Goal: Task Accomplishment & Management: Manage account settings

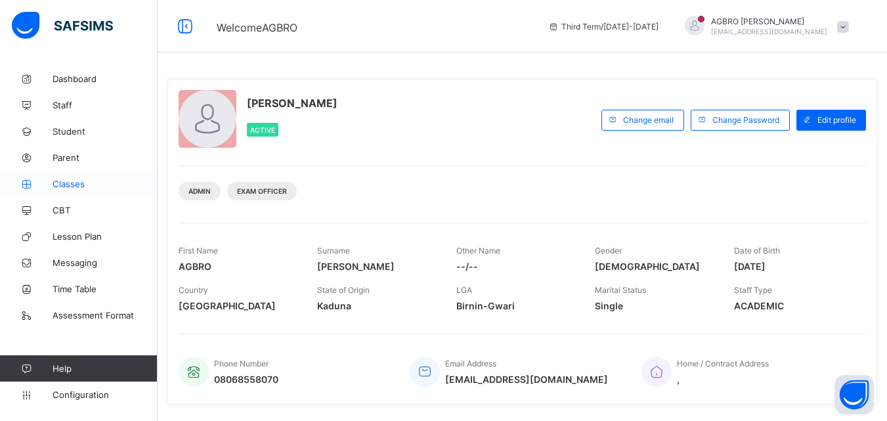
click at [76, 187] on span "Classes" at bounding box center [105, 184] width 105 height 11
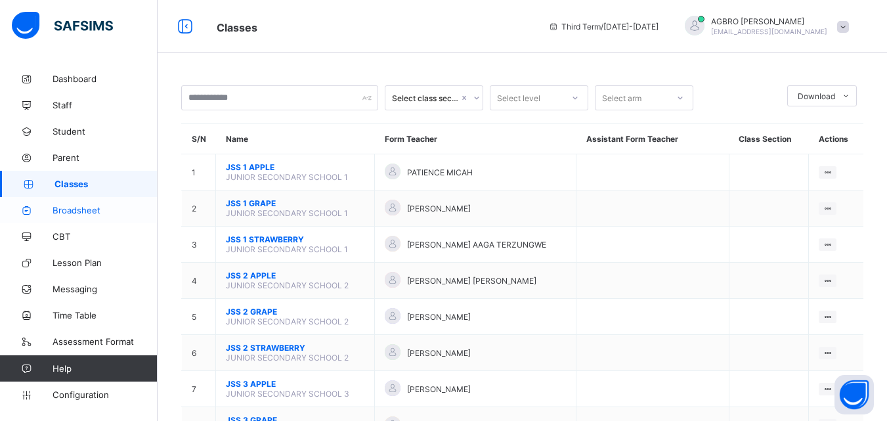
click at [89, 210] on span "Broadsheet" at bounding box center [105, 210] width 105 height 11
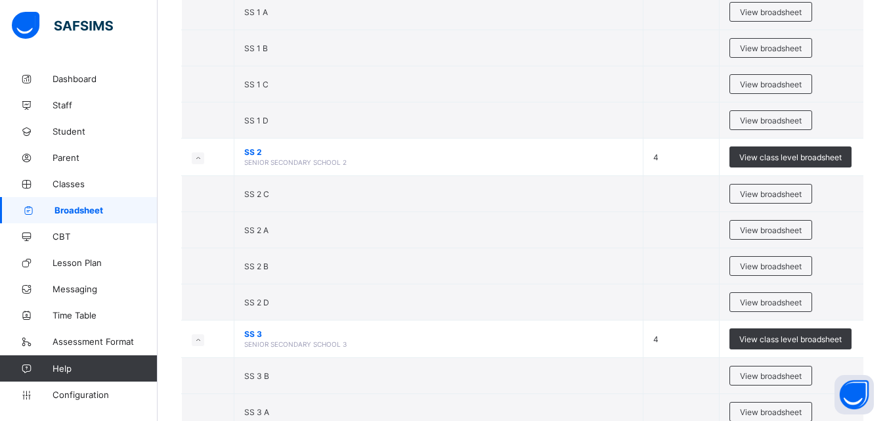
scroll to position [651, 0]
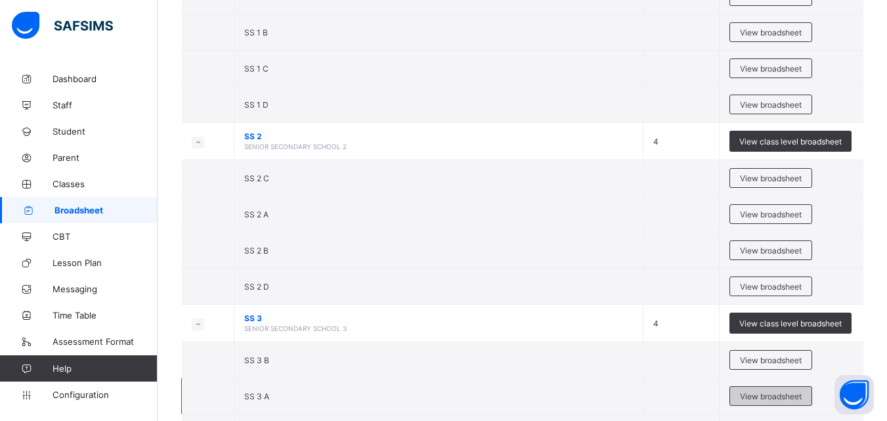
click at [783, 391] on span "View broadsheet" at bounding box center [771, 396] width 62 height 10
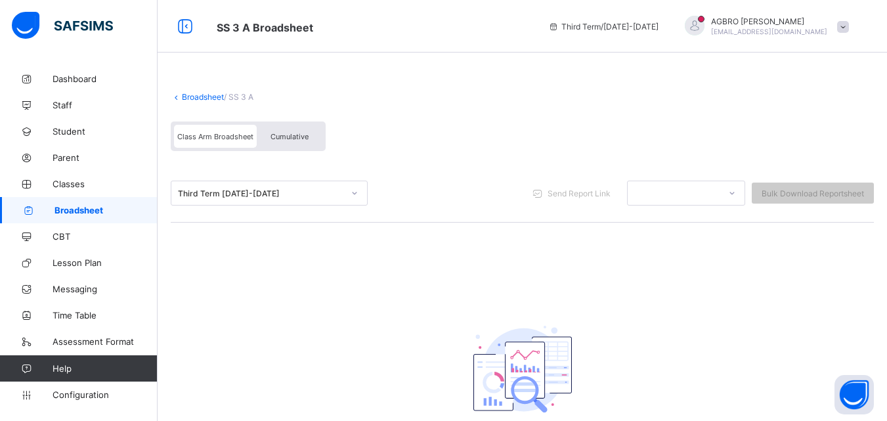
click at [340, 189] on div "Third Term [DATE]-[DATE]" at bounding box center [261, 194] width 166 height 10
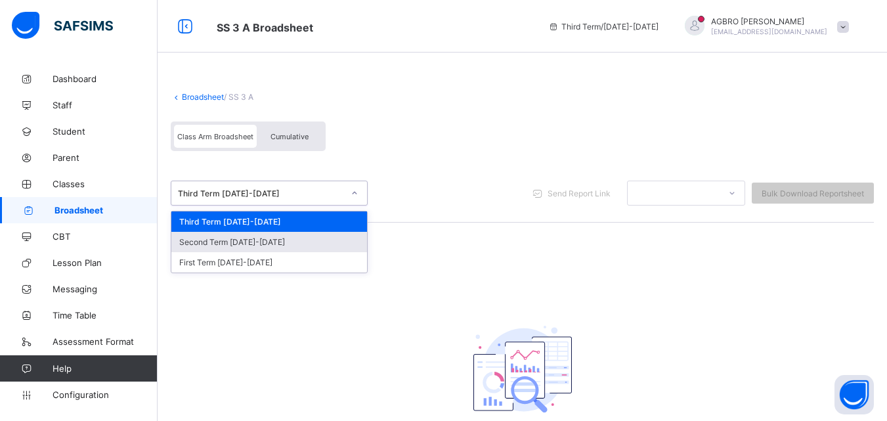
click at [321, 239] on div "Second Term [DATE]-[DATE]" at bounding box center [269, 242] width 196 height 20
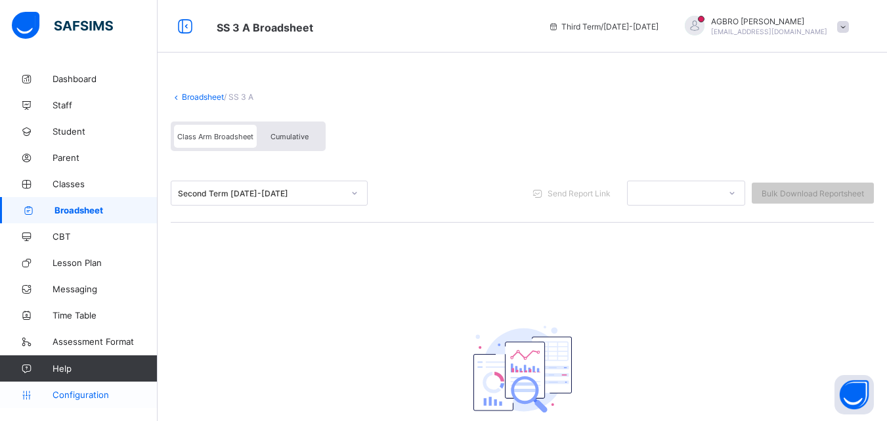
click at [89, 397] on span "Configuration" at bounding box center [105, 395] width 104 height 11
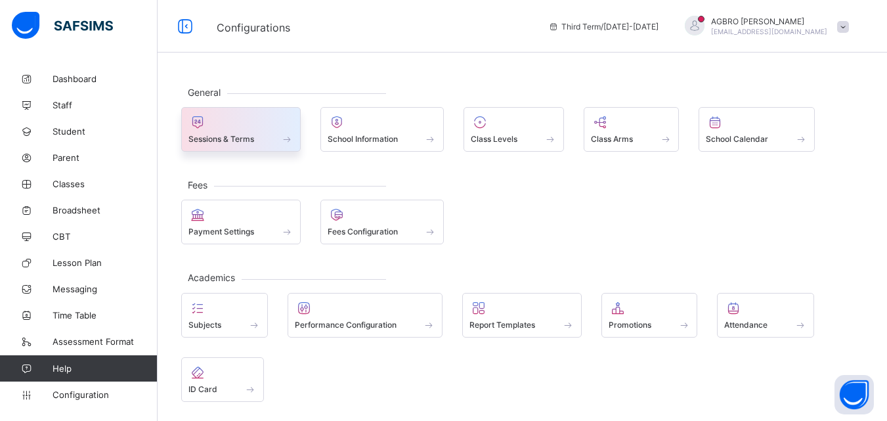
click at [265, 112] on div "Sessions & Terms" at bounding box center [241, 129] width 120 height 45
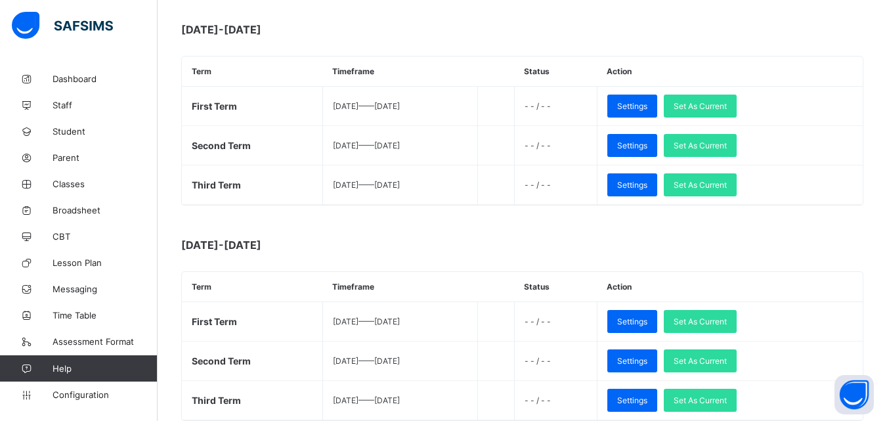
scroll to position [620, 0]
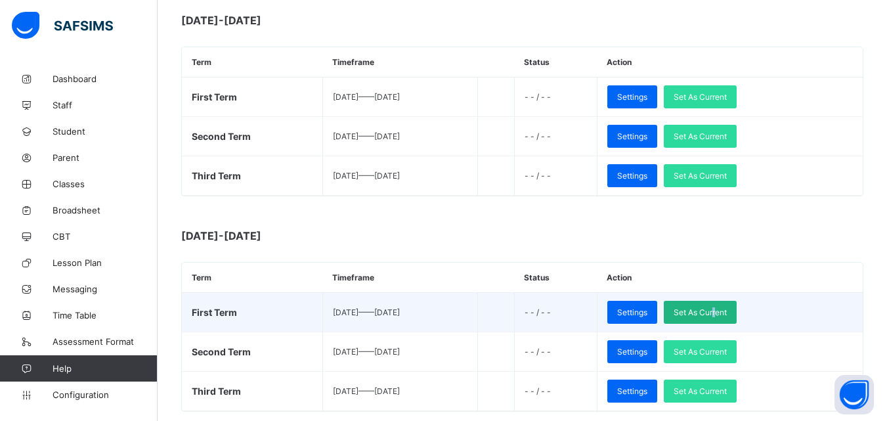
click at [727, 309] on span "Set As Current" at bounding box center [700, 312] width 53 height 10
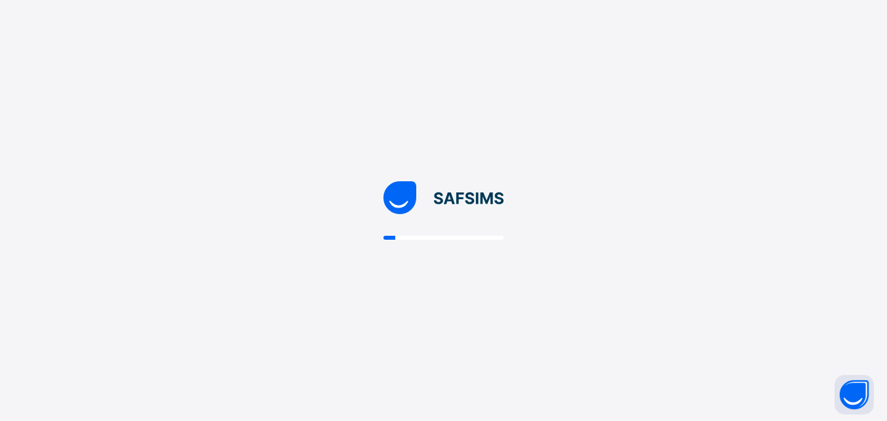
scroll to position [0, 0]
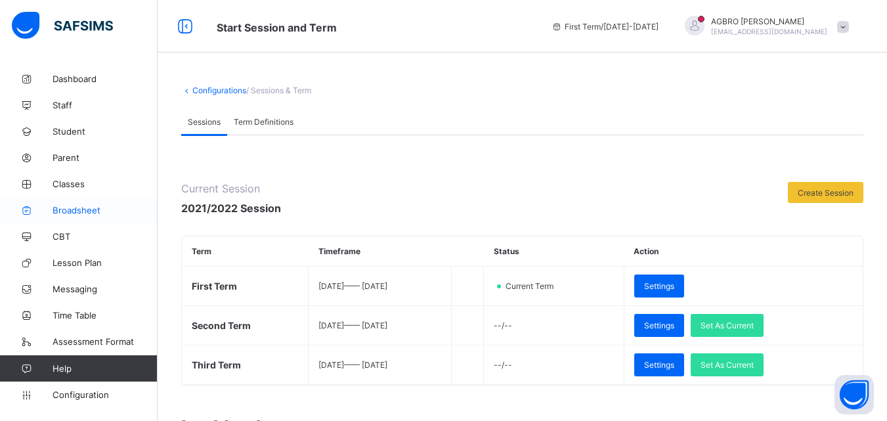
click at [100, 212] on span "Broadsheet" at bounding box center [105, 210] width 105 height 11
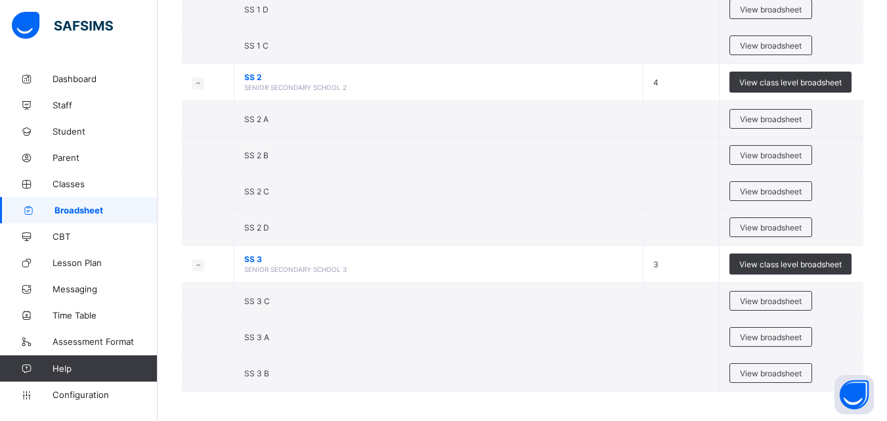
scroll to position [1591, 0]
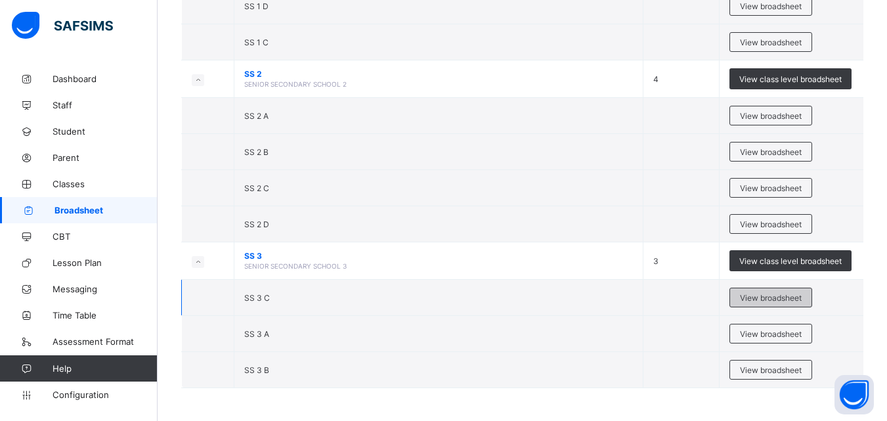
click at [797, 292] on div "View broadsheet" at bounding box center [771, 298] width 83 height 20
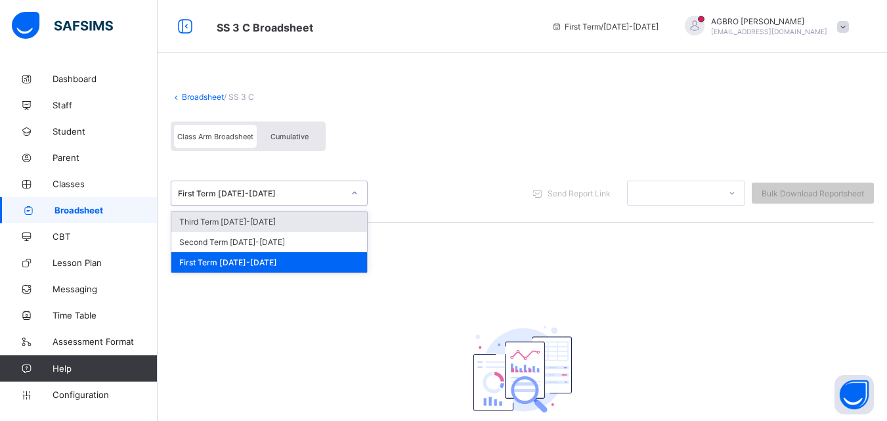
click at [365, 190] on div at bounding box center [355, 193] width 22 height 21
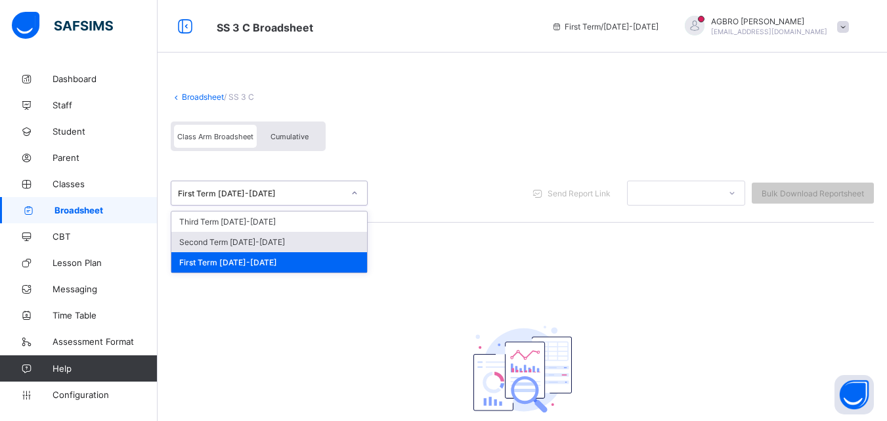
click at [339, 236] on div "Second Term [DATE]-[DATE]" at bounding box center [269, 242] width 196 height 20
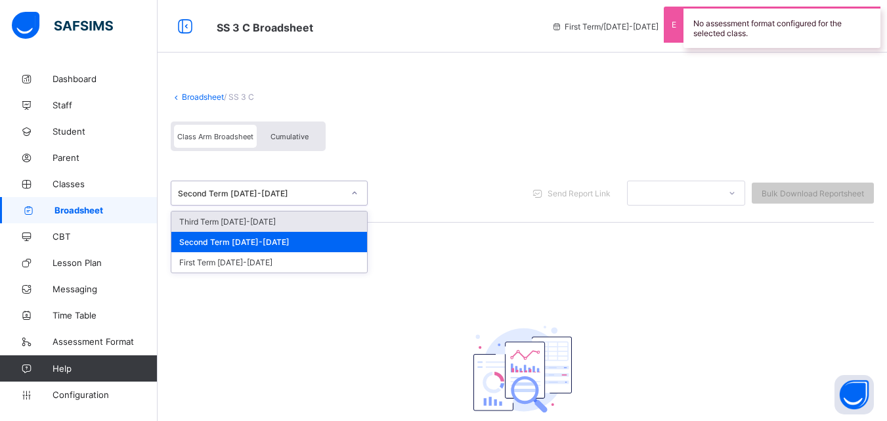
click at [334, 190] on div "Second Term [DATE]-[DATE]" at bounding box center [261, 194] width 166 height 10
click at [329, 215] on div "Third Term [DATE]-[DATE]" at bounding box center [269, 222] width 196 height 20
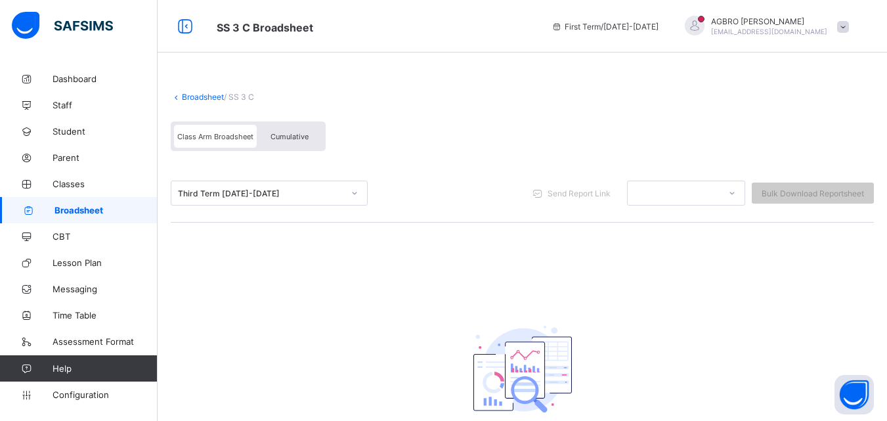
click at [849, 31] on span at bounding box center [843, 27] width 12 height 12
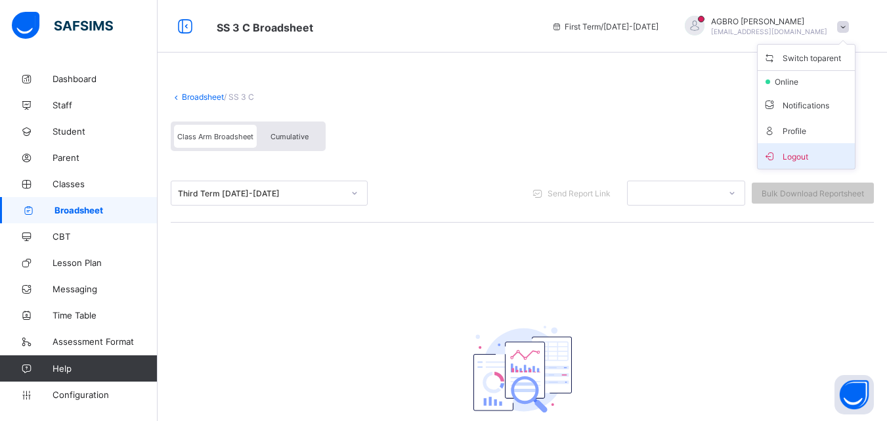
click at [837, 155] on span "Logout" at bounding box center [806, 155] width 87 height 15
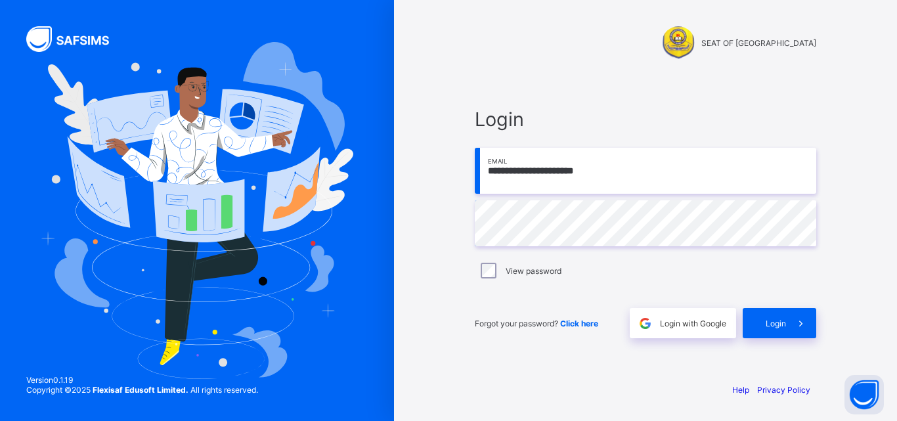
click at [747, 169] on input "**********" at bounding box center [646, 171] width 342 height 46
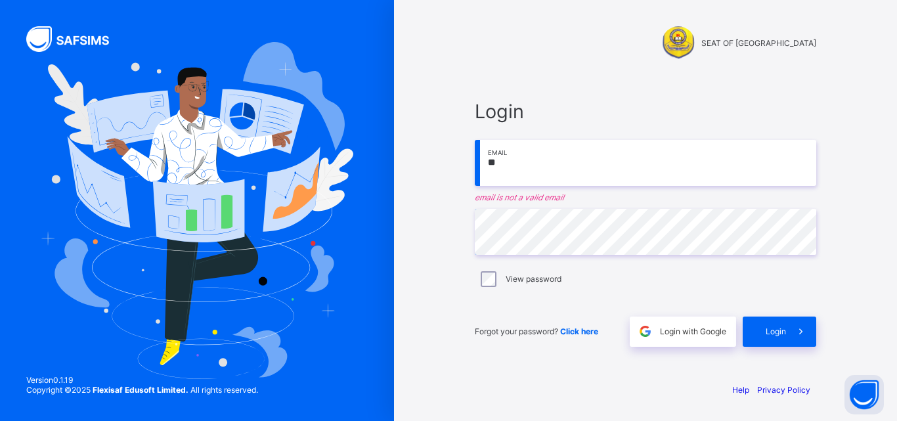
type input "*"
click at [600, 193] on div "Login ** Email email is not a valid email Password View password Forgot your pa…" at bounding box center [646, 223] width 342 height 247
click at [592, 173] on input "**" at bounding box center [646, 163] width 342 height 46
type input "**********"
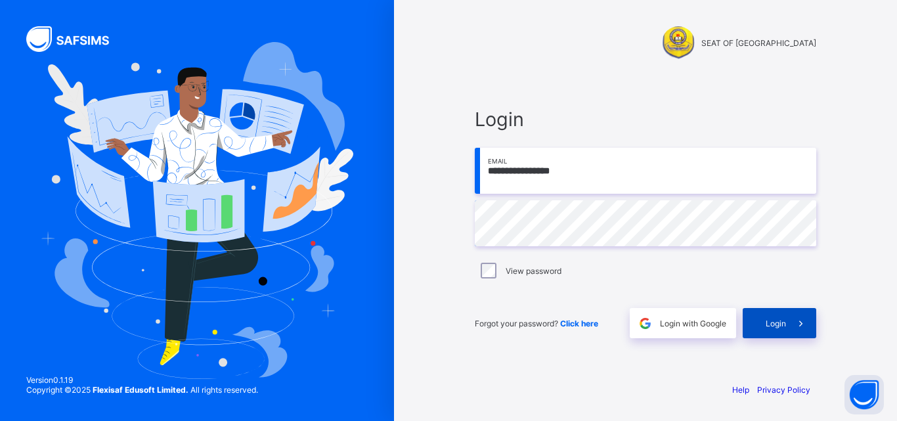
click at [760, 319] on div "Login" at bounding box center [780, 323] width 74 height 30
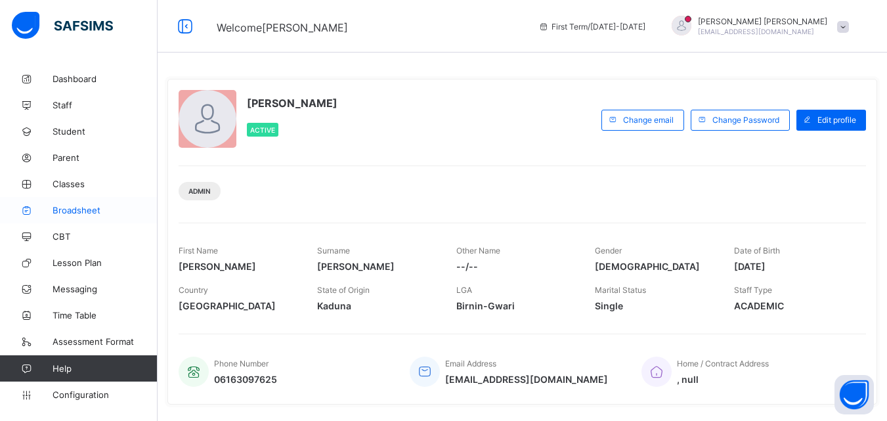
click at [91, 213] on span "Broadsheet" at bounding box center [105, 210] width 105 height 11
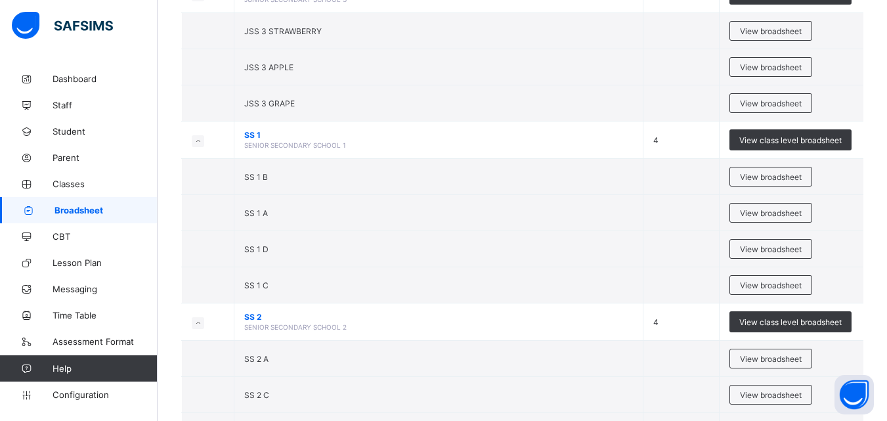
scroll to position [1591, 0]
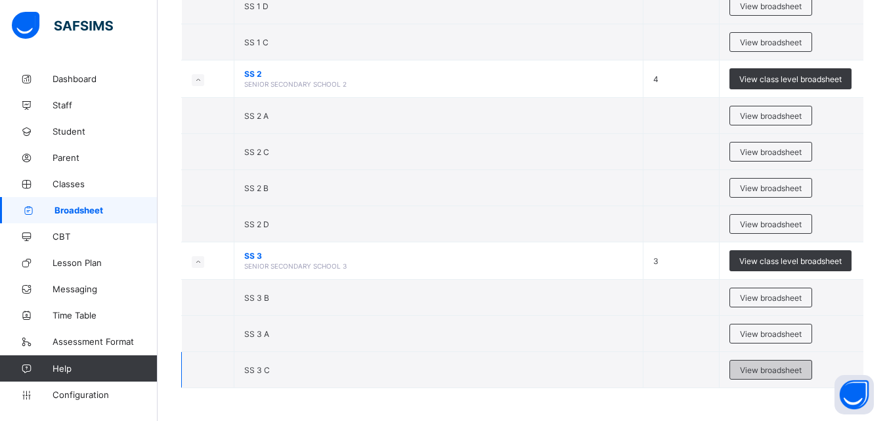
click at [774, 368] on span "View broadsheet" at bounding box center [771, 370] width 62 height 10
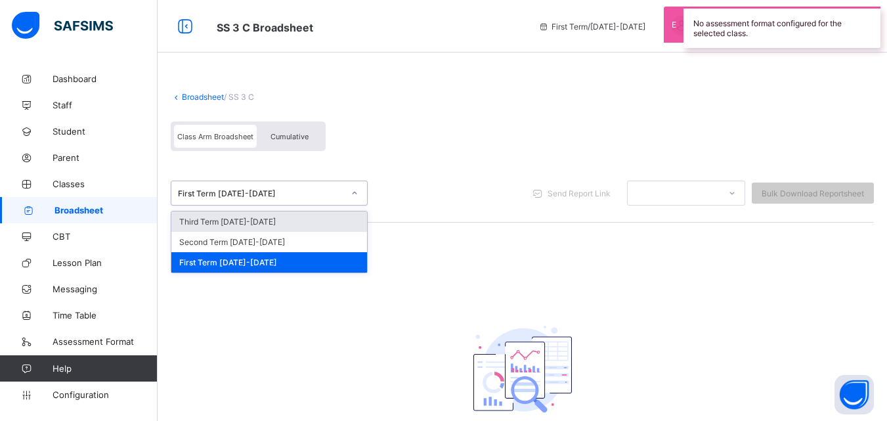
click at [340, 201] on div "First Term [DATE]-[DATE]" at bounding box center [256, 193] width 171 height 18
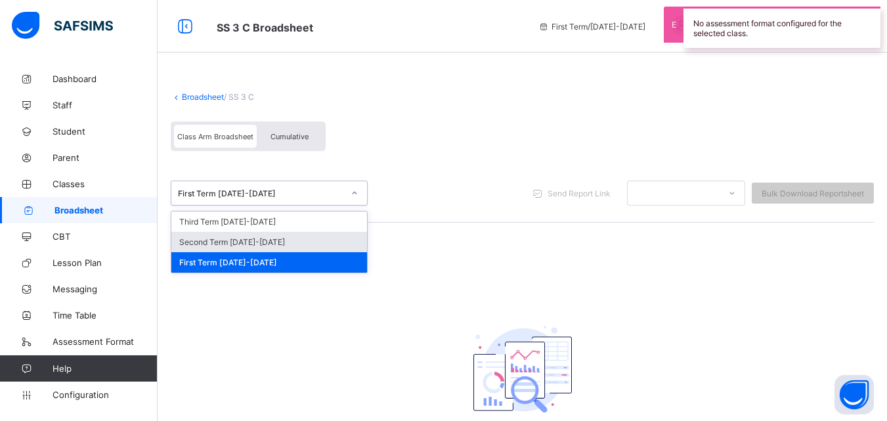
click at [333, 234] on div "Second Term [DATE]-[DATE]" at bounding box center [269, 242] width 196 height 20
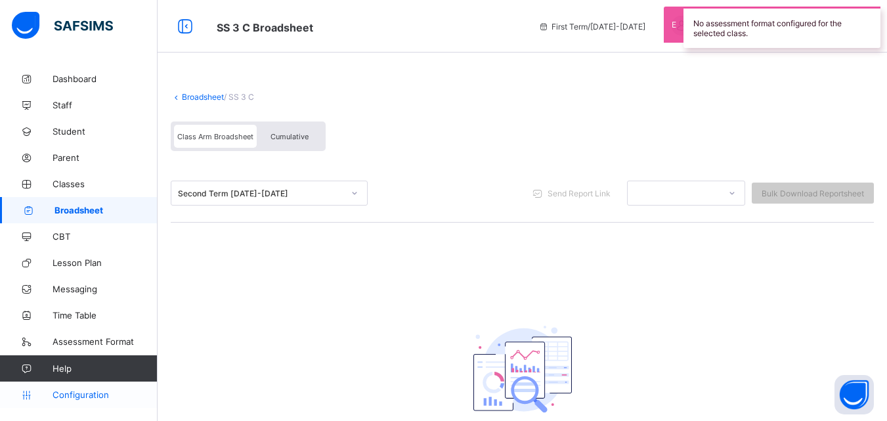
click at [84, 399] on span "Configuration" at bounding box center [105, 395] width 104 height 11
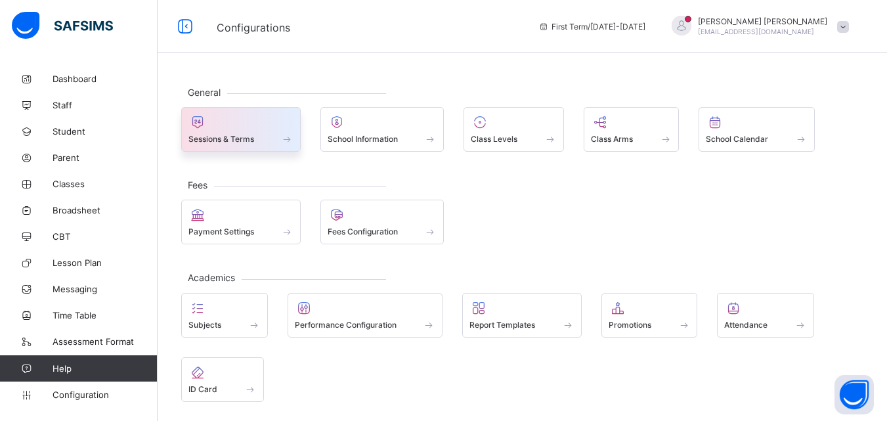
click at [271, 137] on div "Sessions & Terms" at bounding box center [241, 138] width 105 height 11
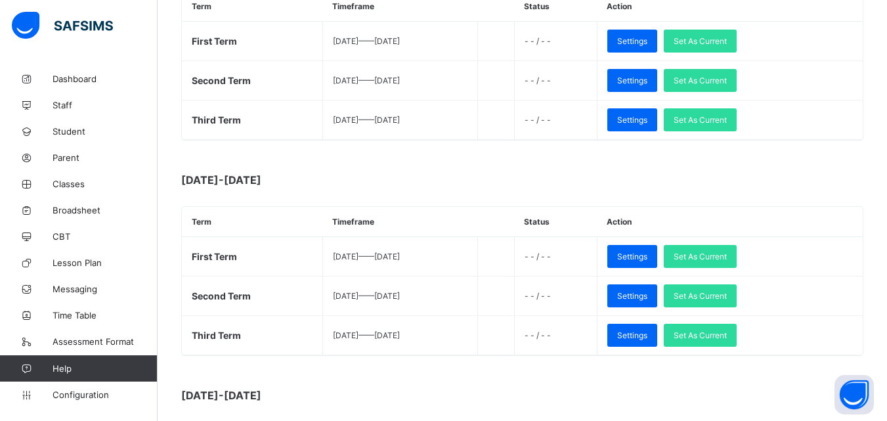
scroll to position [901, 0]
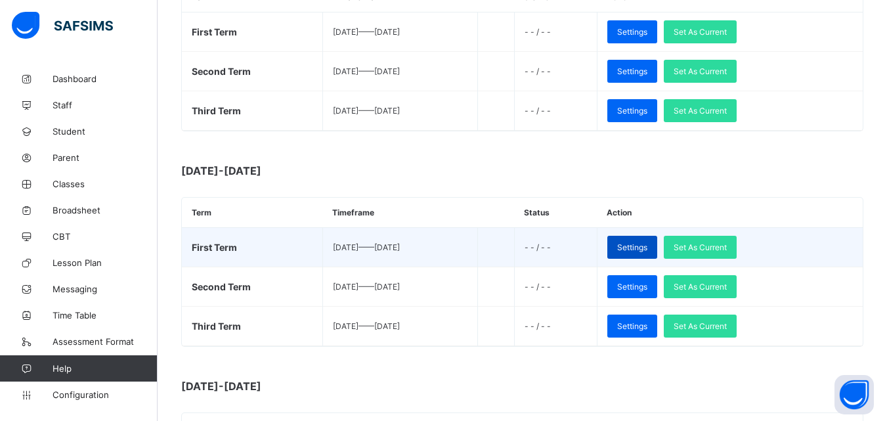
click at [648, 251] on span "Settings" at bounding box center [632, 247] width 30 height 10
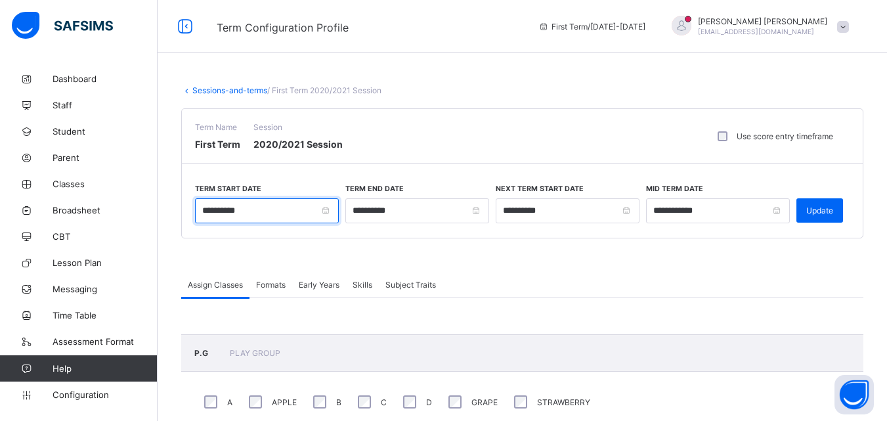
click at [267, 210] on input "**********" at bounding box center [267, 210] width 144 height 25
click at [125, 337] on span "Assessment Format" at bounding box center [105, 341] width 105 height 11
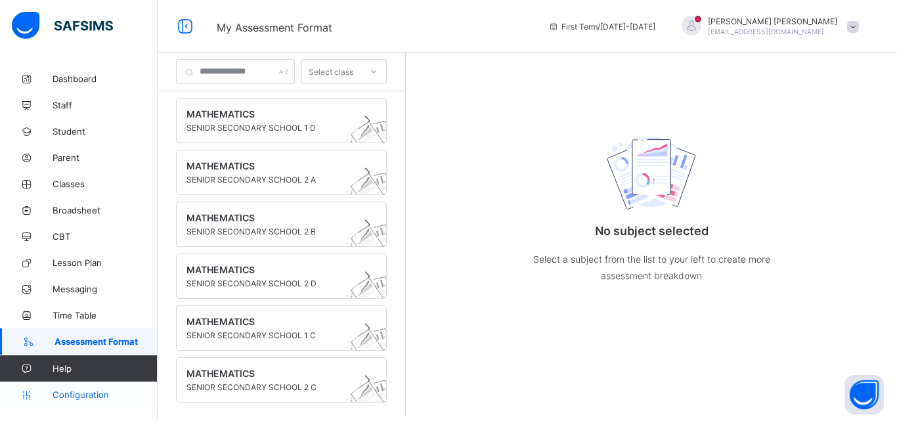
click at [99, 388] on link "Configuration" at bounding box center [78, 395] width 157 height 26
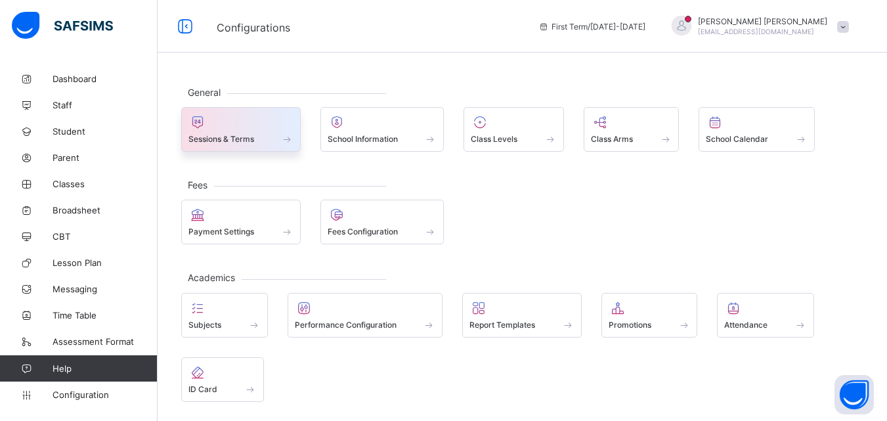
click at [273, 131] on span at bounding box center [241, 131] width 105 height 3
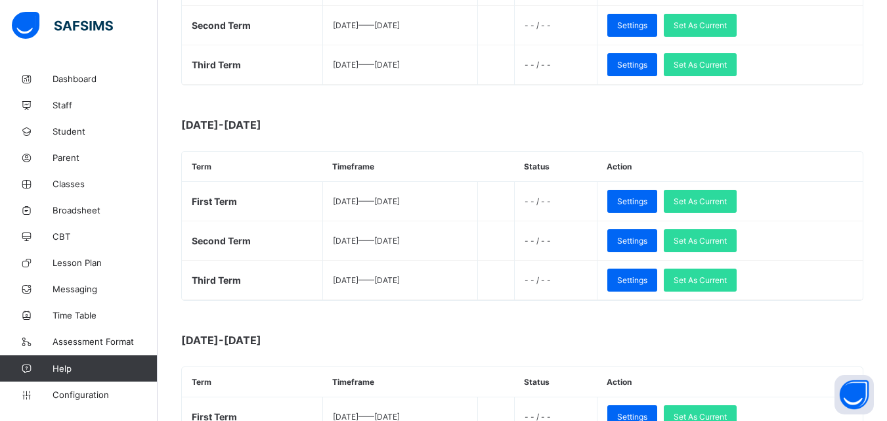
scroll to position [956, 0]
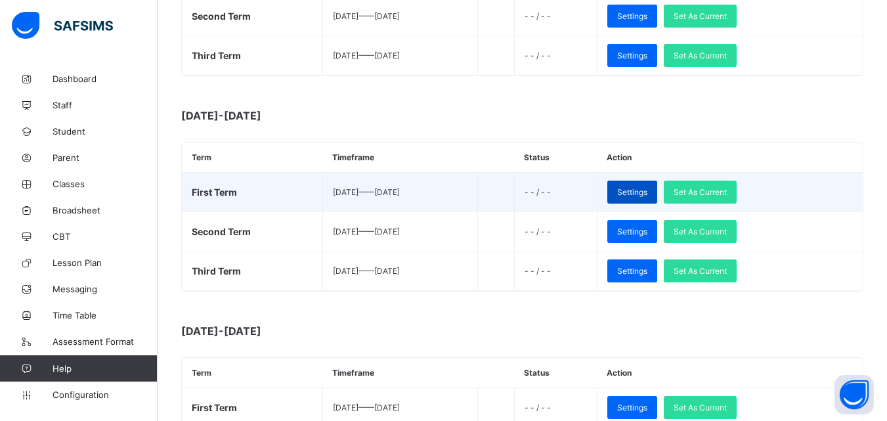
click at [648, 190] on span "Settings" at bounding box center [632, 192] width 30 height 10
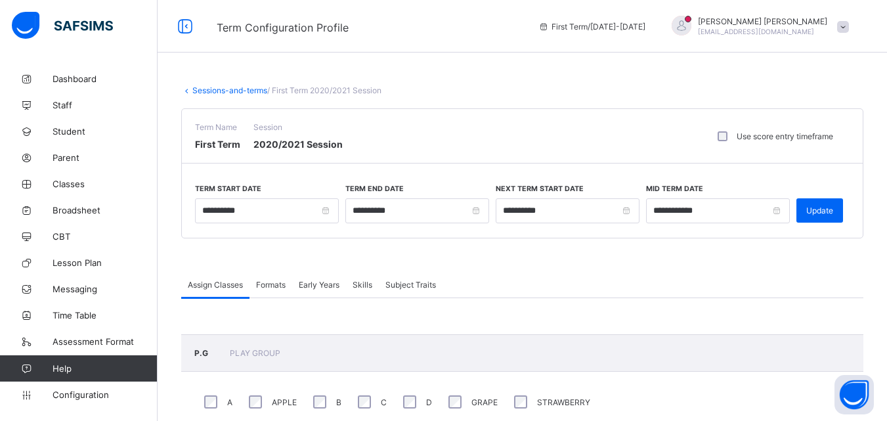
click at [235, 86] on link "Sessions-and-terms" at bounding box center [229, 90] width 75 height 10
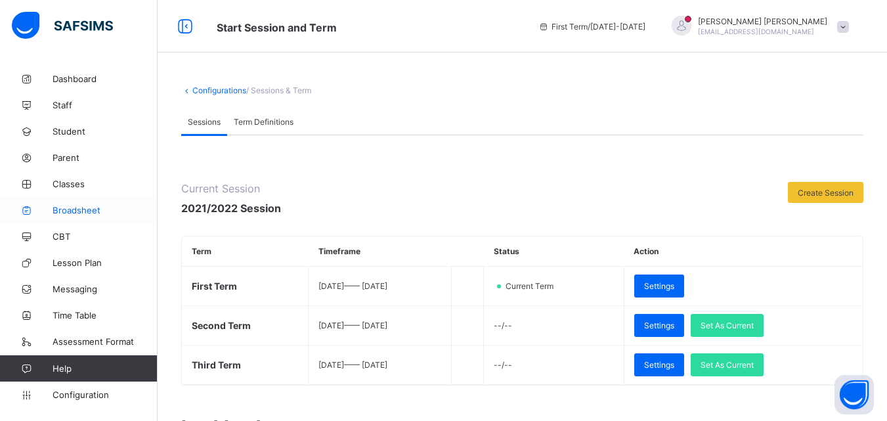
click at [86, 210] on span "Broadsheet" at bounding box center [105, 210] width 105 height 11
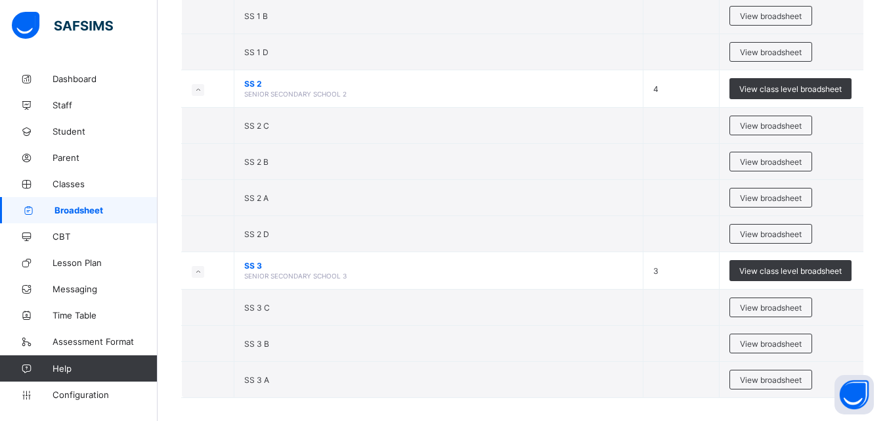
scroll to position [1591, 0]
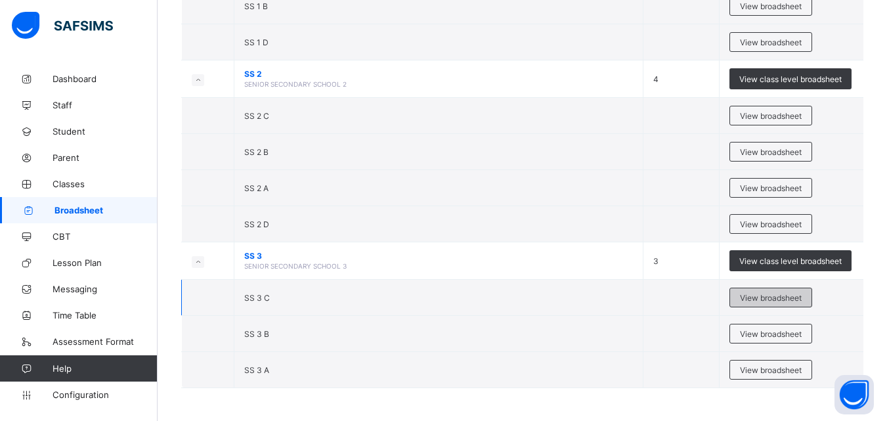
click at [782, 296] on span "View broadsheet" at bounding box center [771, 298] width 62 height 10
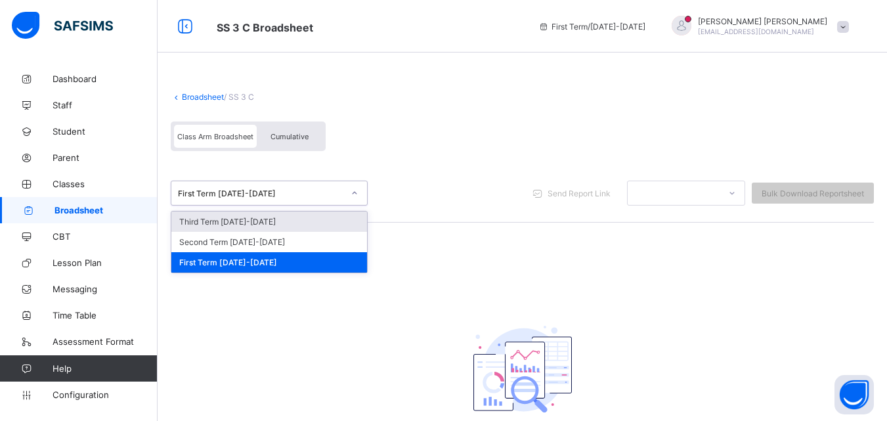
click at [339, 185] on div "First Term [DATE]-[DATE]" at bounding box center [256, 193] width 171 height 18
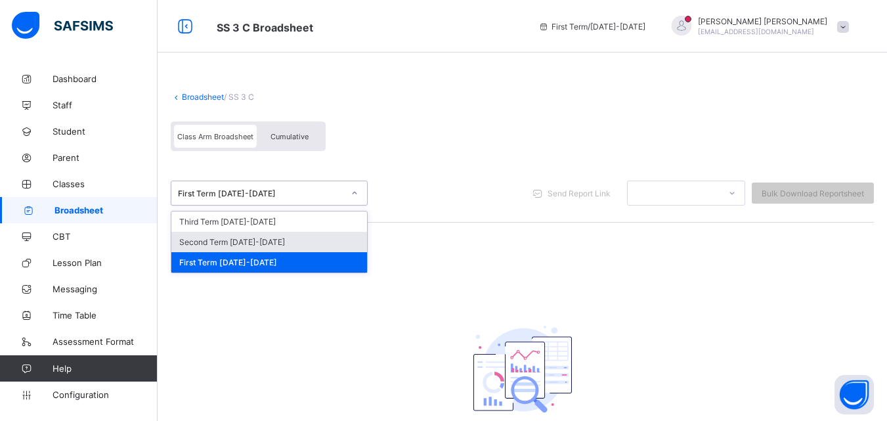
click at [324, 238] on div "Second Term [DATE]-[DATE]" at bounding box center [269, 242] width 196 height 20
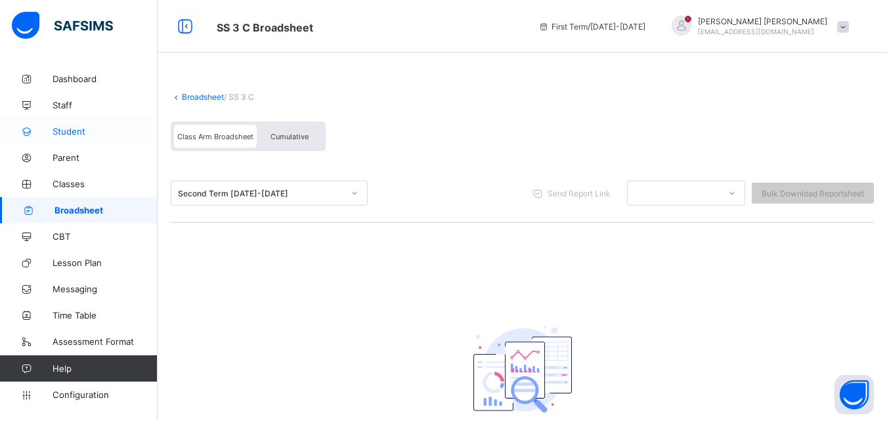
click at [89, 132] on span "Student" at bounding box center [105, 131] width 105 height 11
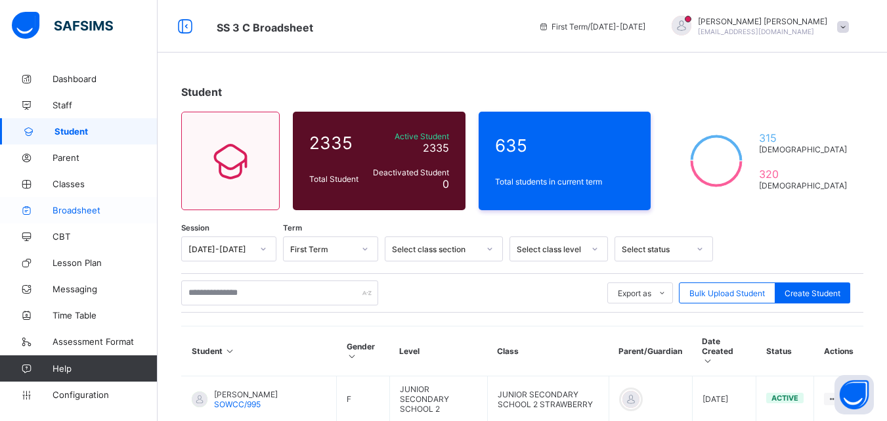
click at [93, 213] on span "Broadsheet" at bounding box center [105, 210] width 105 height 11
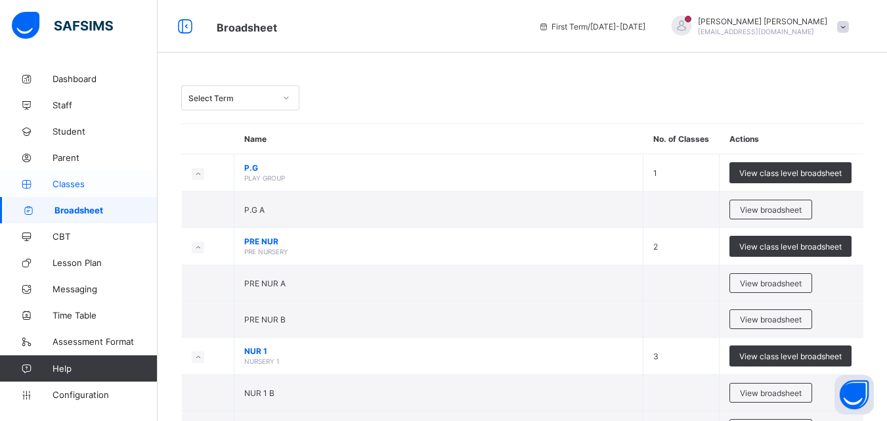
click at [89, 183] on span "Classes" at bounding box center [105, 184] width 105 height 11
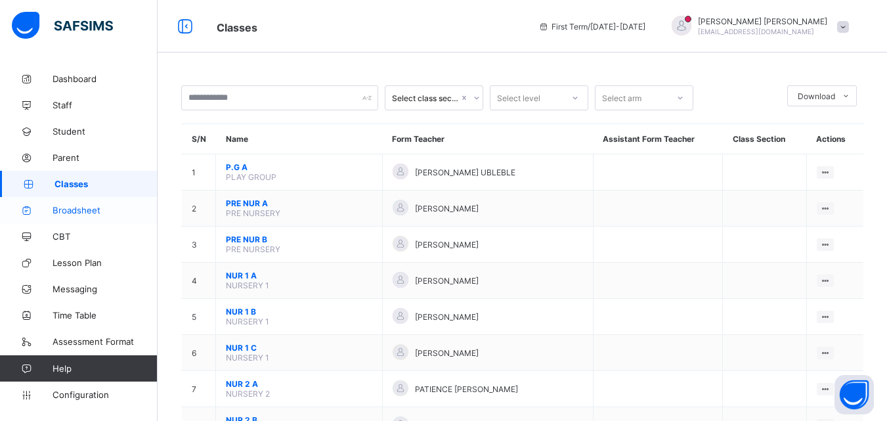
click at [97, 213] on span "Broadsheet" at bounding box center [105, 210] width 105 height 11
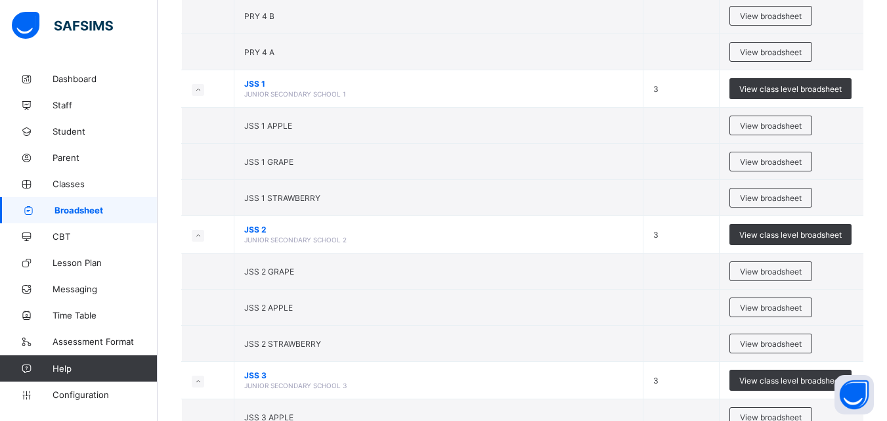
scroll to position [965, 0]
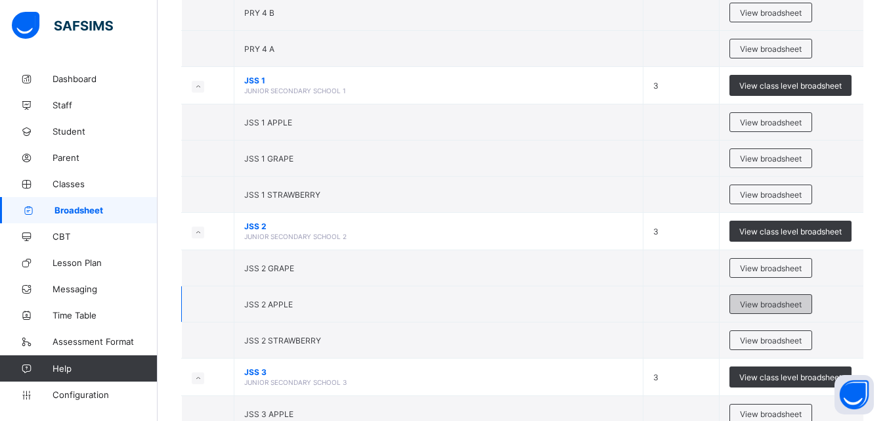
click at [786, 301] on span "View broadsheet" at bounding box center [771, 305] width 62 height 10
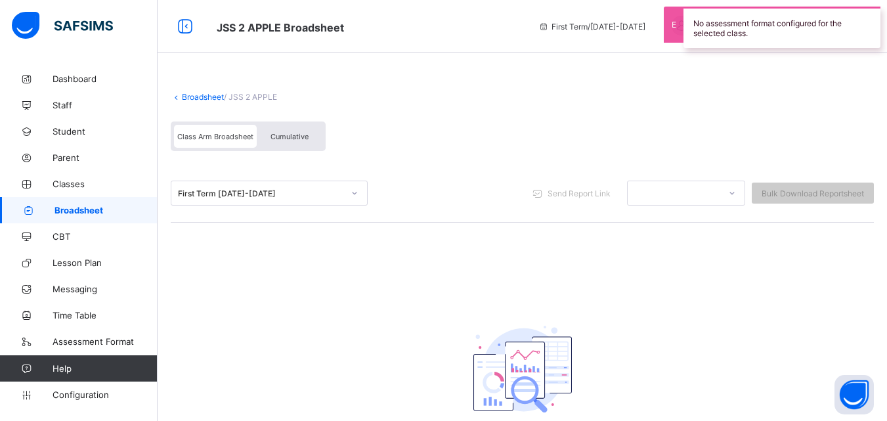
click at [782, 293] on div "Broadsheet / JSS 2 APPLE Class Arm Broadsheet Cumulative First Term [DATE]-[DAT…" at bounding box center [523, 291] width 730 height 451
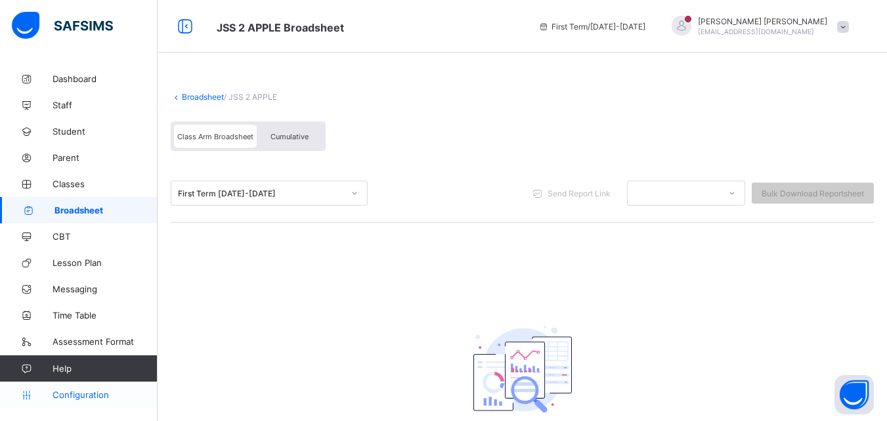
click at [90, 393] on span "Configuration" at bounding box center [105, 395] width 104 height 11
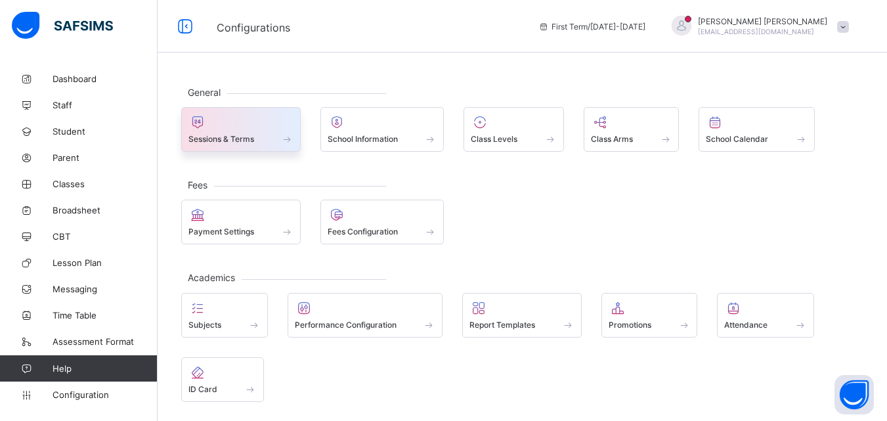
click at [265, 131] on span at bounding box center [241, 131] width 105 height 3
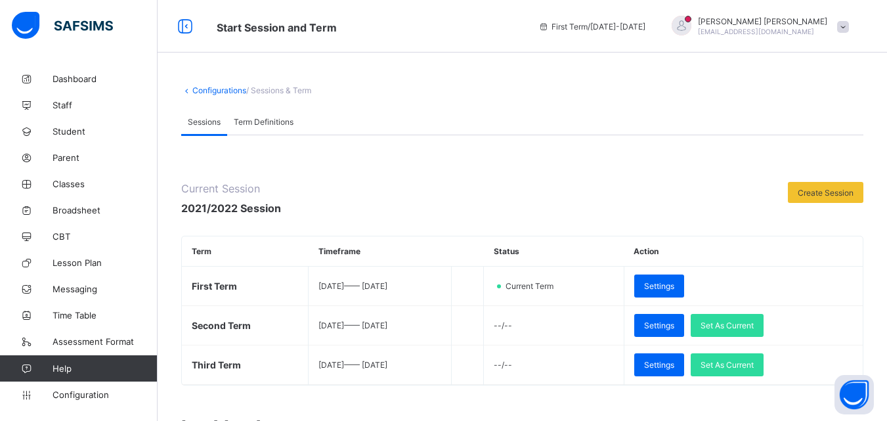
click at [260, 127] on div "Term Definitions" at bounding box center [263, 121] width 73 height 26
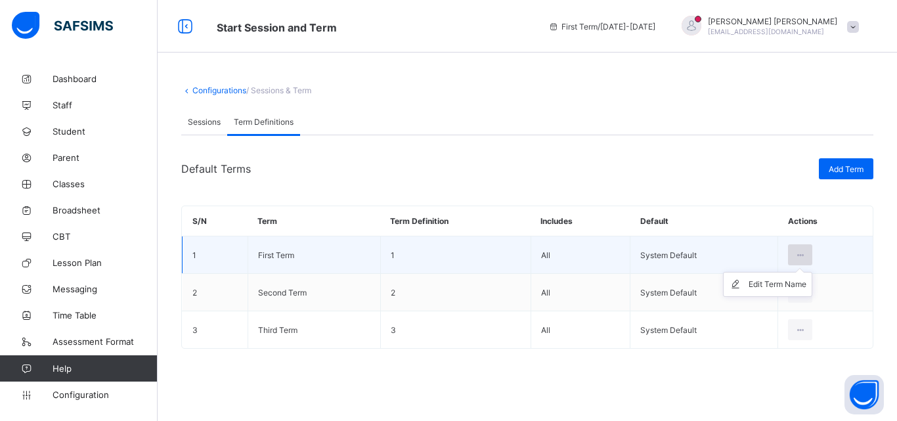
click at [808, 253] on div at bounding box center [800, 254] width 24 height 21
click at [798, 285] on div "Edit Term Name" at bounding box center [778, 284] width 58 height 13
type input "**********"
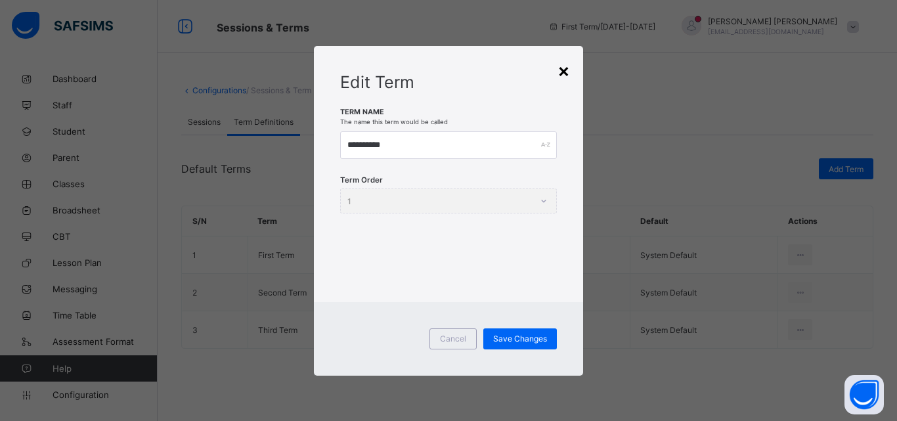
click at [566, 74] on div "×" at bounding box center [564, 70] width 12 height 22
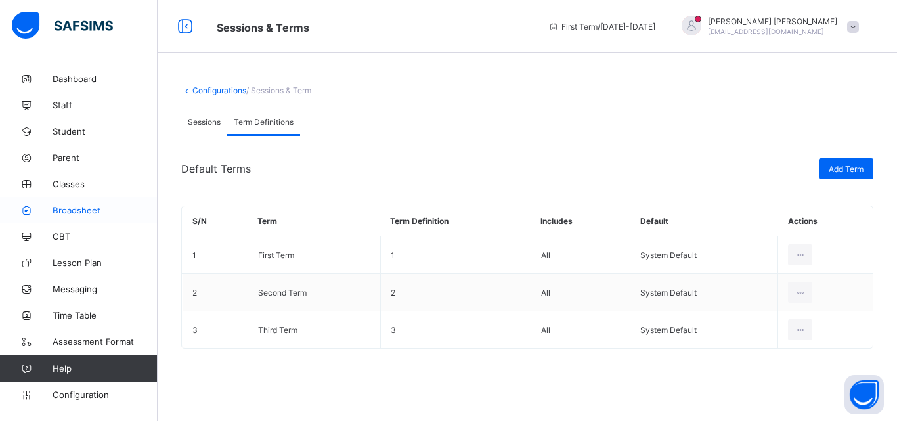
click at [85, 213] on span "Broadsheet" at bounding box center [105, 210] width 105 height 11
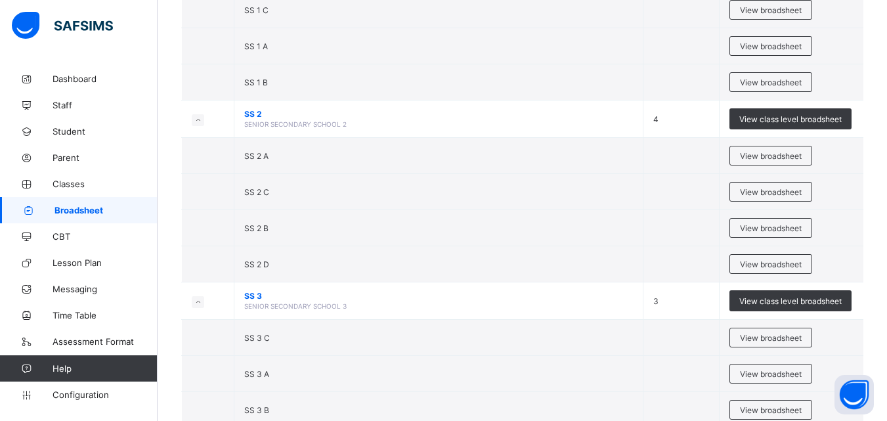
scroll to position [1591, 0]
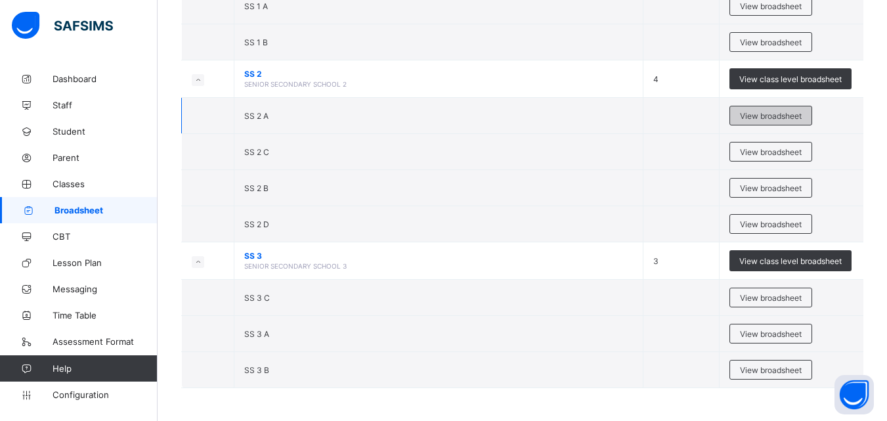
click at [786, 118] on span "View broadsheet" at bounding box center [771, 116] width 62 height 10
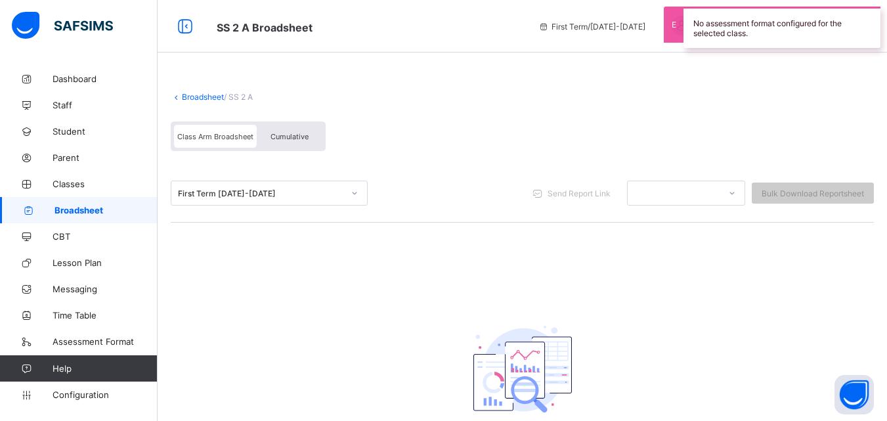
click at [346, 196] on div at bounding box center [355, 193] width 22 height 21
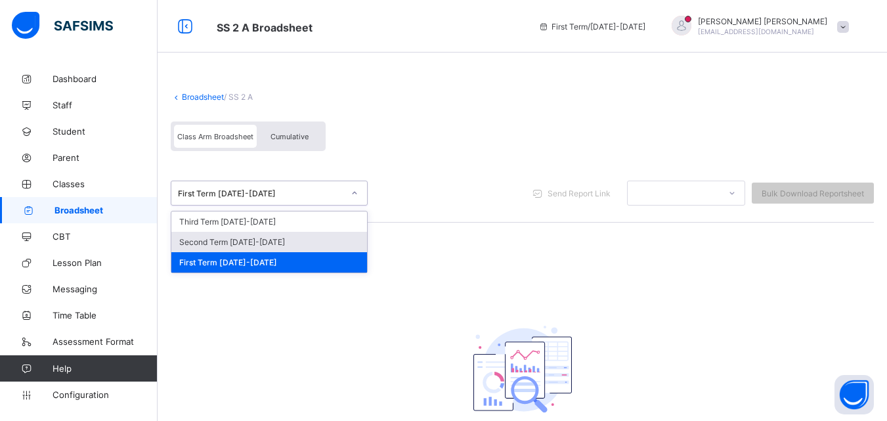
click at [338, 240] on div "Second Term [DATE]-[DATE]" at bounding box center [269, 242] width 196 height 20
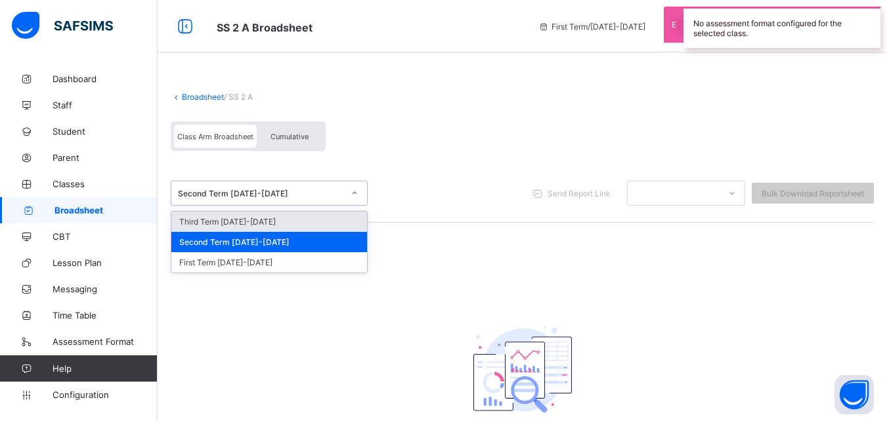
click at [344, 198] on div at bounding box center [355, 193] width 22 height 21
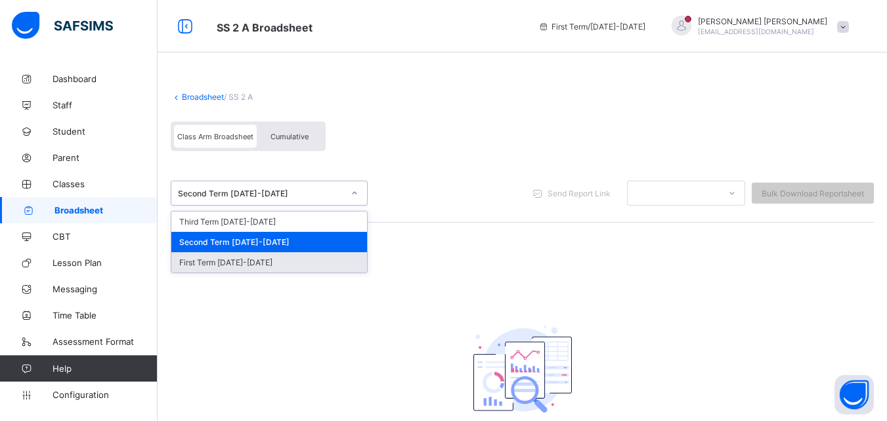
click at [333, 265] on div "First Term [DATE]-[DATE]" at bounding box center [269, 262] width 196 height 20
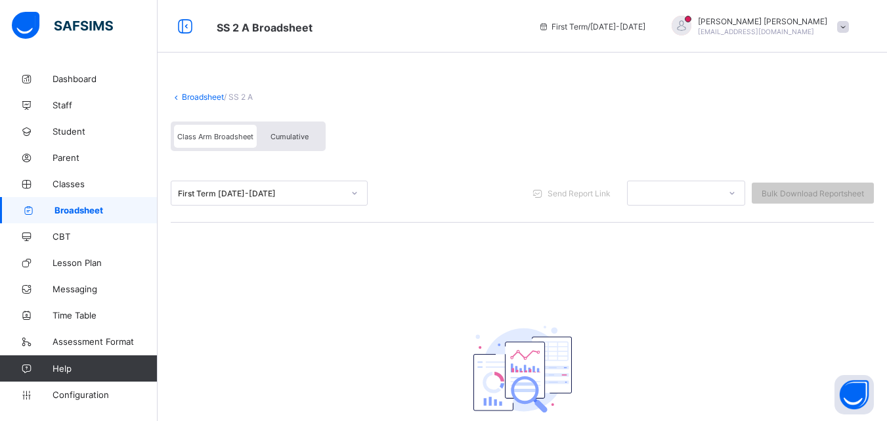
click at [550, 30] on icon at bounding box center [544, 27] width 11 height 10
click at [550, 27] on icon at bounding box center [544, 27] width 11 height 10
click at [98, 392] on span "Configuration" at bounding box center [105, 395] width 104 height 11
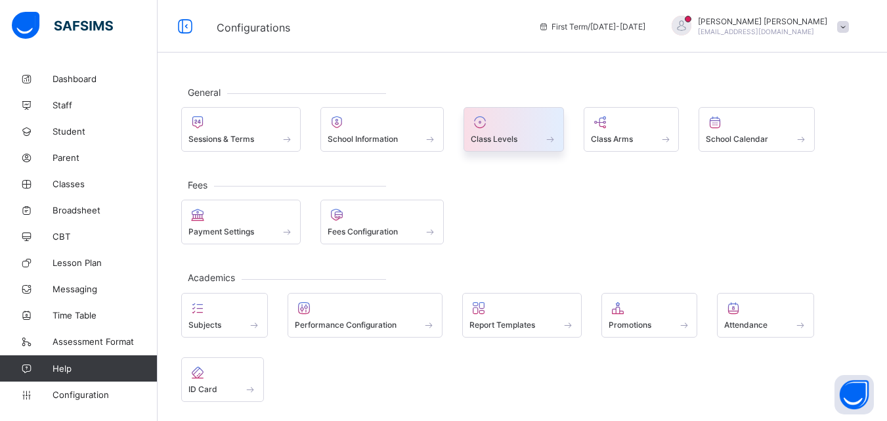
click at [513, 120] on div at bounding box center [514, 122] width 86 height 16
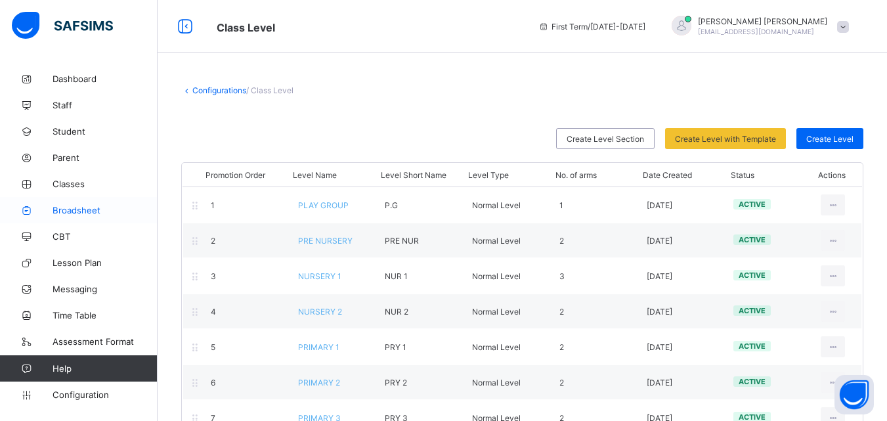
click at [111, 206] on span "Broadsheet" at bounding box center [105, 210] width 105 height 11
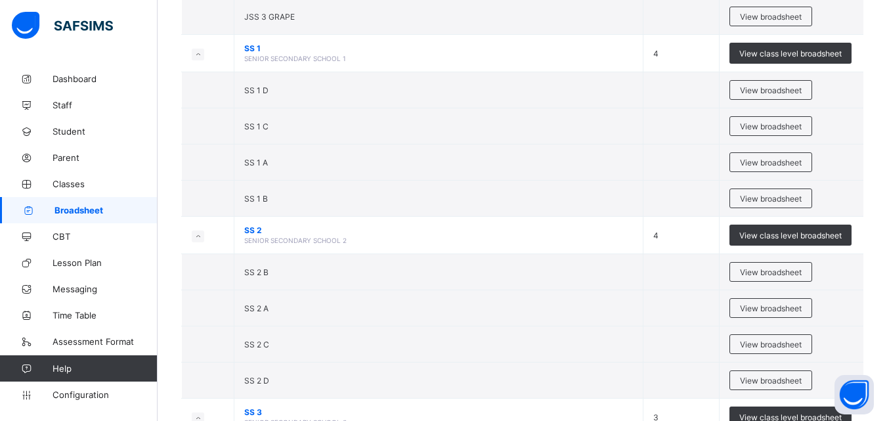
scroll to position [1591, 0]
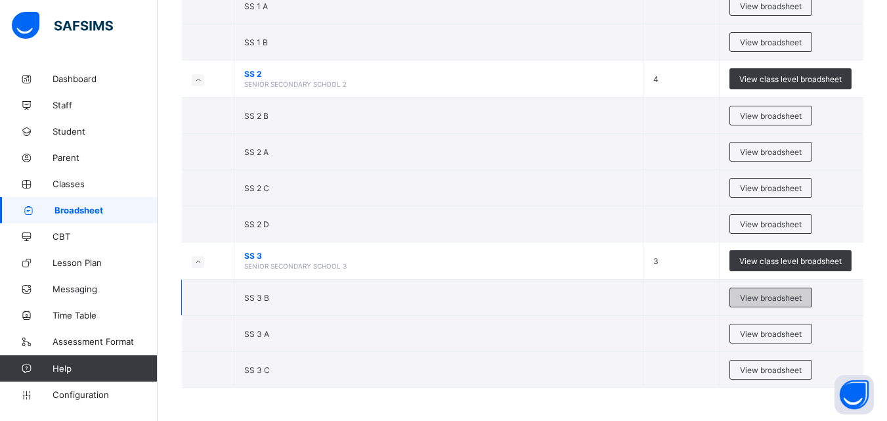
click at [784, 293] on span "View broadsheet" at bounding box center [771, 298] width 62 height 10
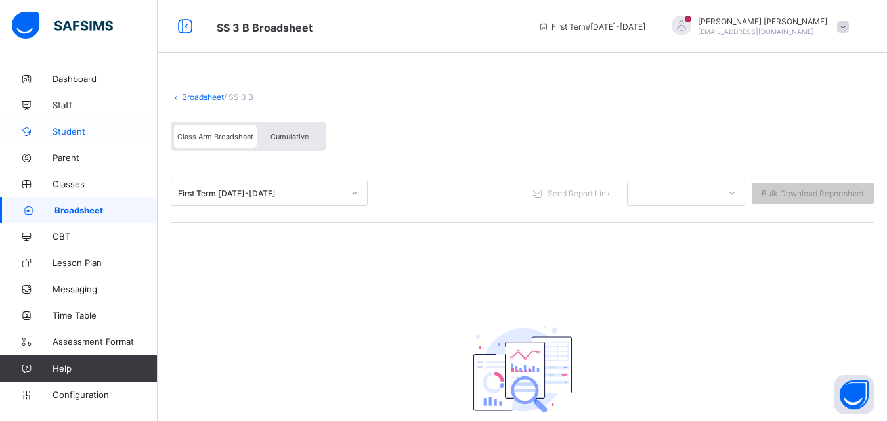
click at [79, 126] on span "Student" at bounding box center [105, 131] width 105 height 11
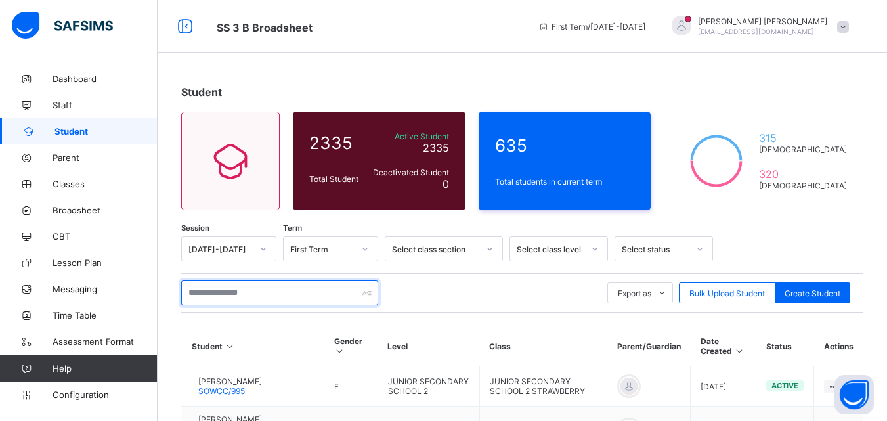
click at [229, 297] on input "text" at bounding box center [279, 292] width 197 height 25
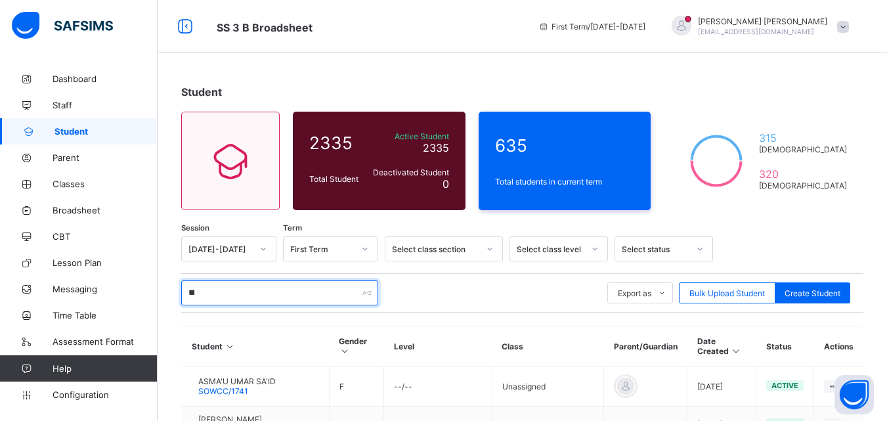
type input "*"
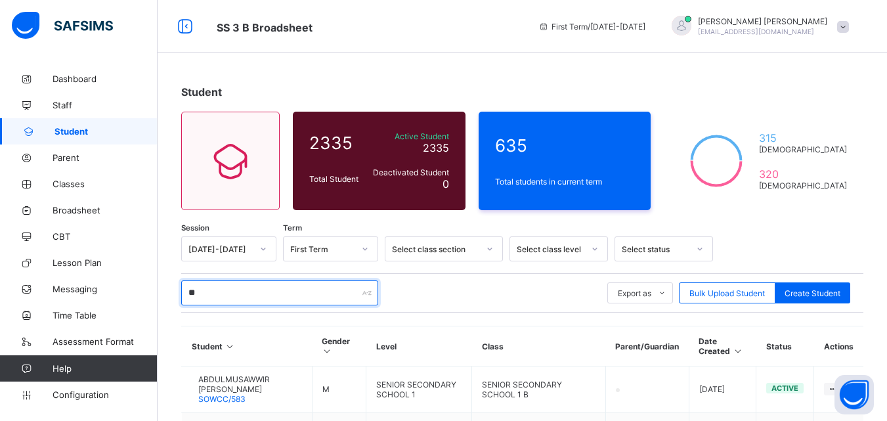
type input "*"
type input "****"
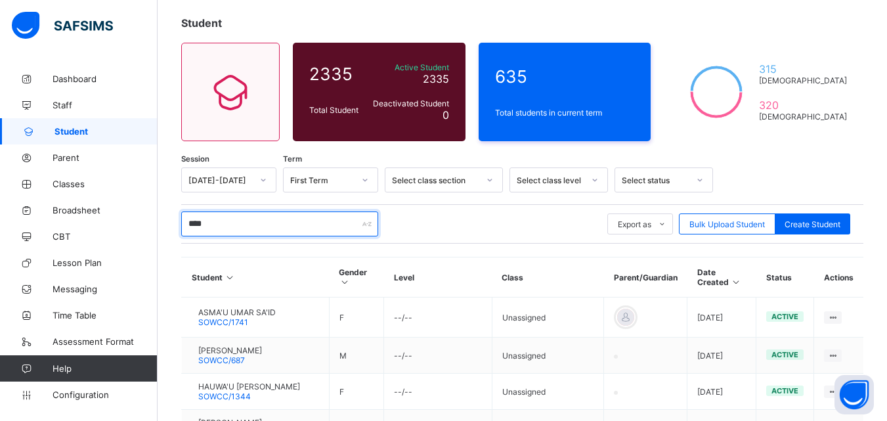
scroll to position [70, 0]
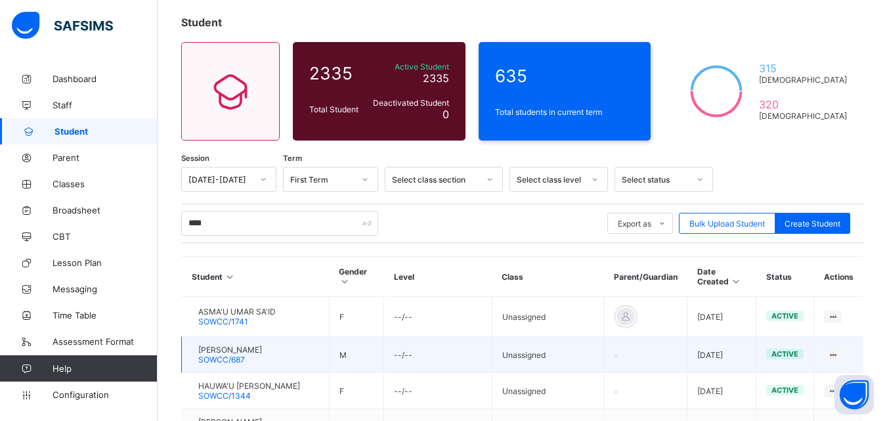
click at [245, 365] on span "SOWCC/687" at bounding box center [221, 360] width 47 height 10
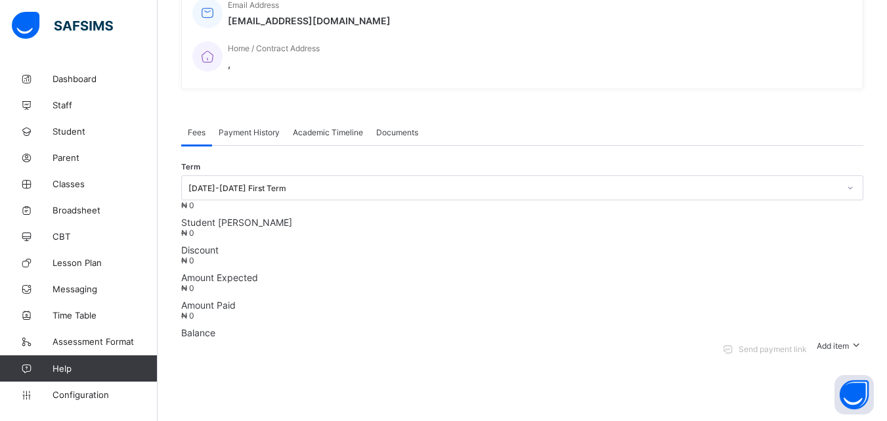
scroll to position [334, 0]
click at [393, 126] on span "Documents" at bounding box center [397, 131] width 42 height 10
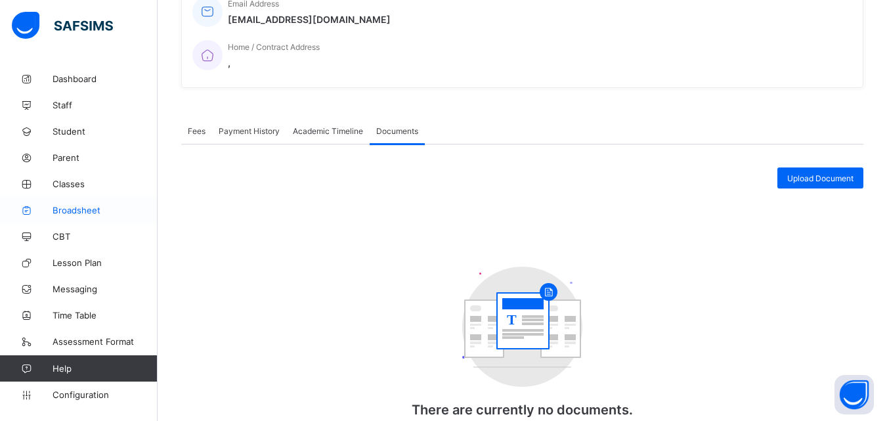
click at [73, 208] on span "Broadsheet" at bounding box center [105, 210] width 105 height 11
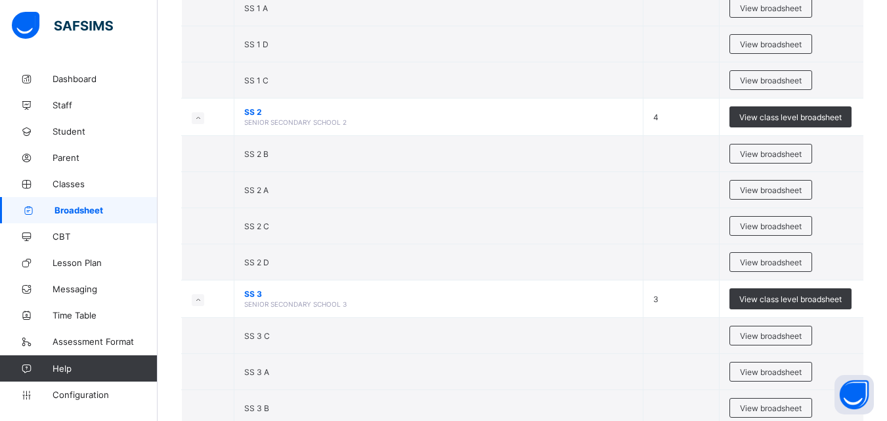
scroll to position [1591, 0]
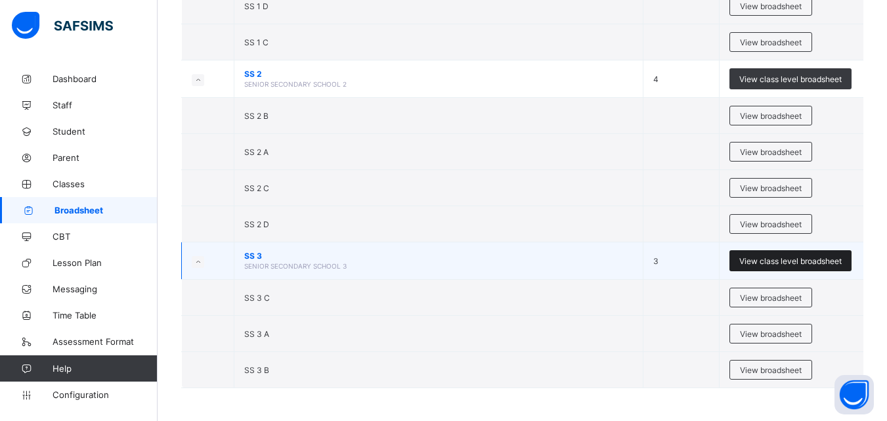
click at [814, 267] on div "View class level broadsheet" at bounding box center [791, 260] width 122 height 21
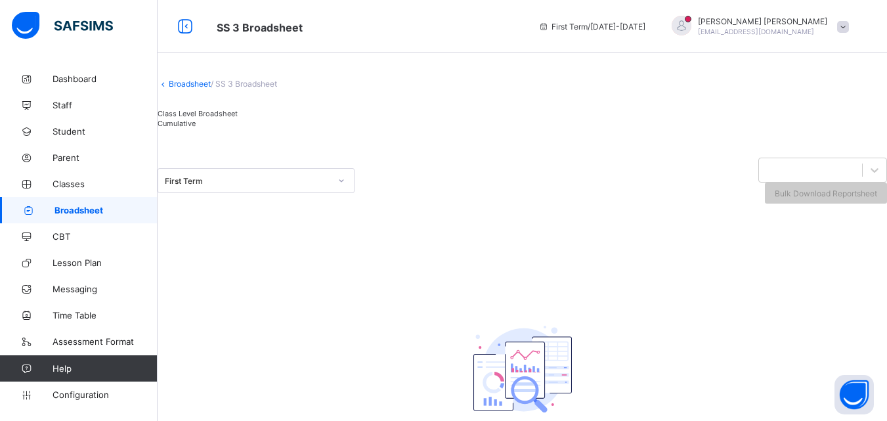
click at [347, 213] on div "First Term Bulk Download Reportsheet" at bounding box center [523, 180] width 730 height 79
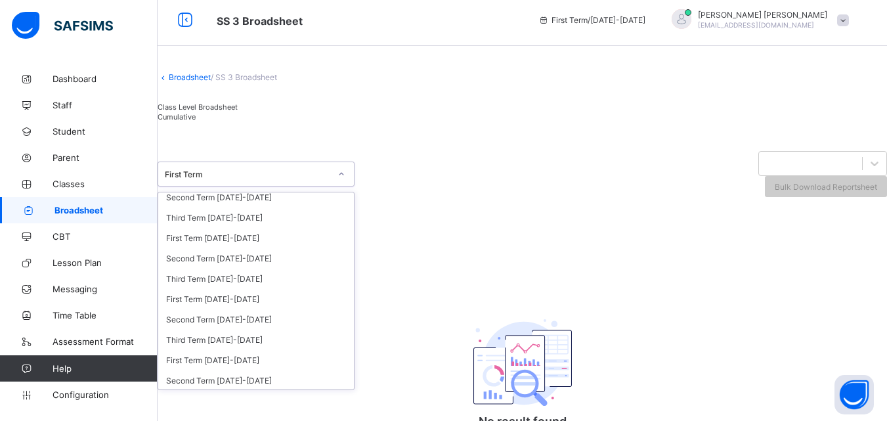
scroll to position [88, 0]
click at [248, 390] on div "Second Term [DATE]-[DATE]" at bounding box center [256, 379] width 196 height 20
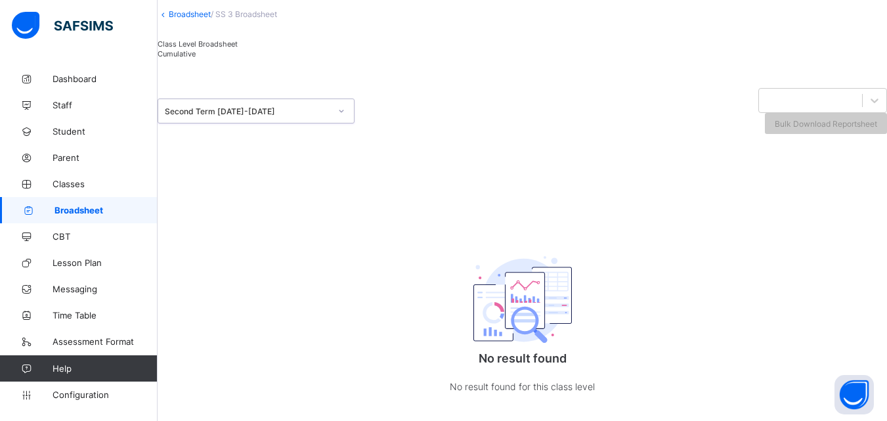
scroll to position [142, 0]
click at [863, 89] on div at bounding box center [875, 101] width 24 height 24
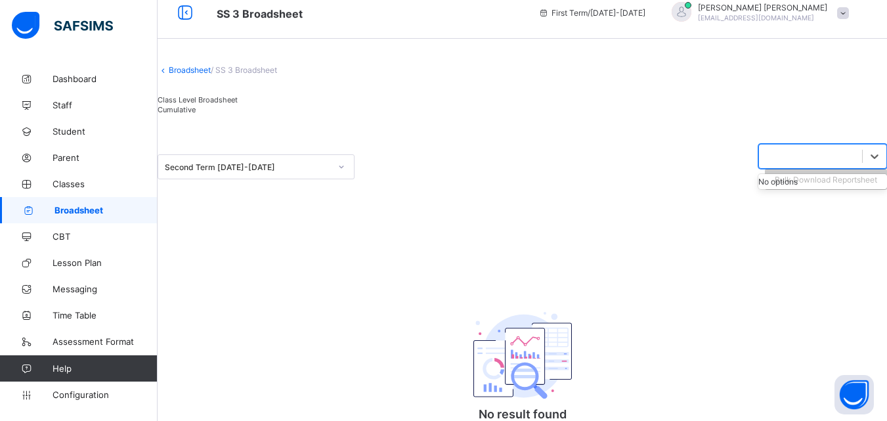
scroll to position [0, 0]
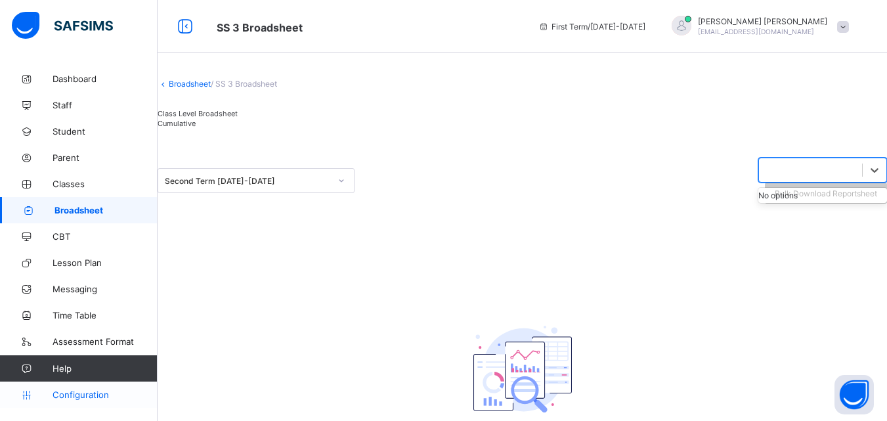
click at [89, 390] on span "Configuration" at bounding box center [105, 395] width 104 height 11
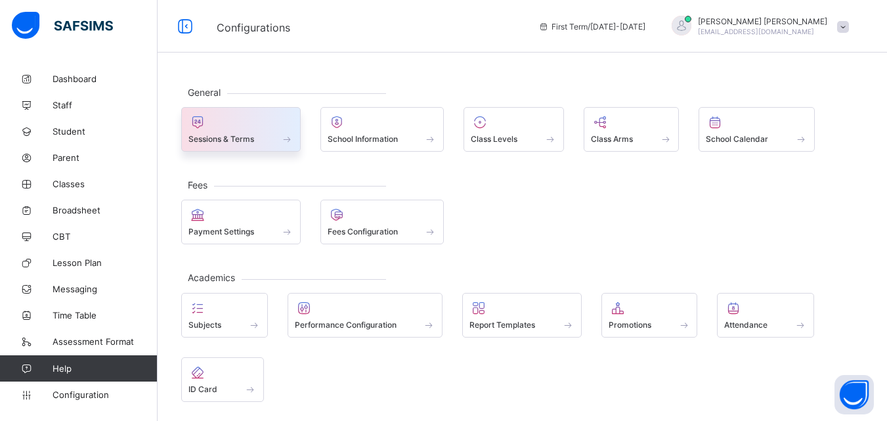
click at [261, 137] on div "Sessions & Terms" at bounding box center [241, 138] width 105 height 11
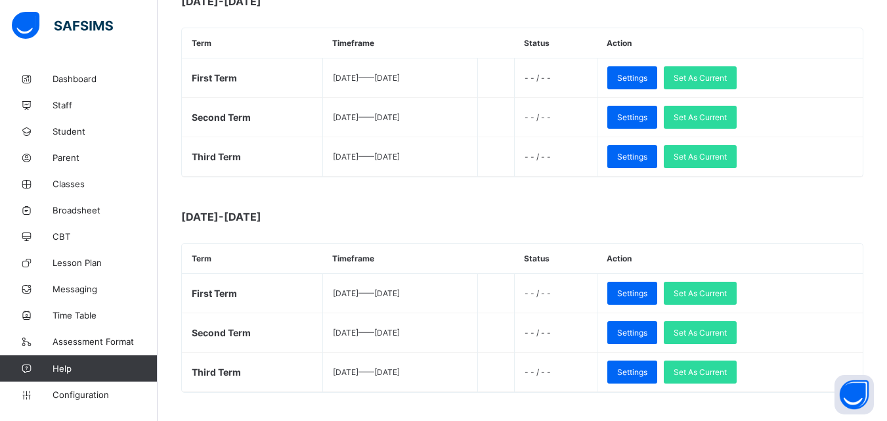
scroll to position [857, 0]
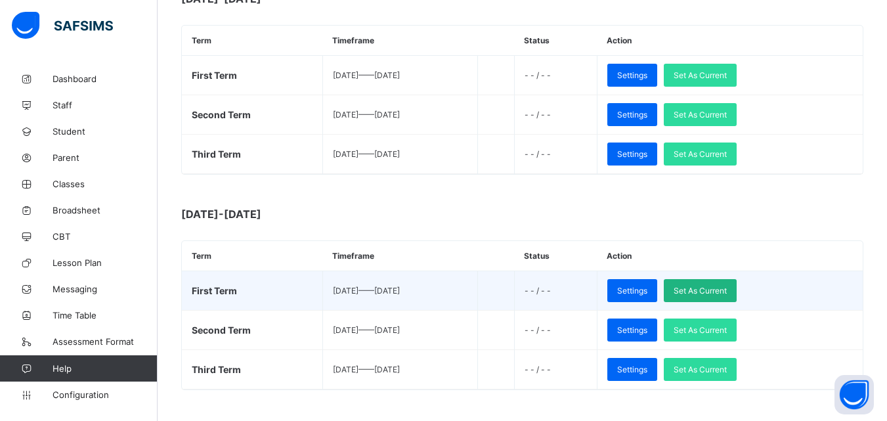
click at [727, 295] on span "Set As Current" at bounding box center [700, 291] width 53 height 10
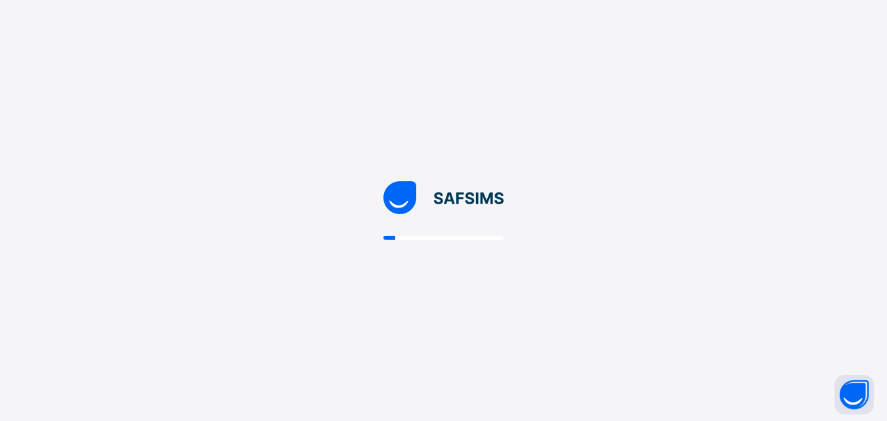
scroll to position [0, 0]
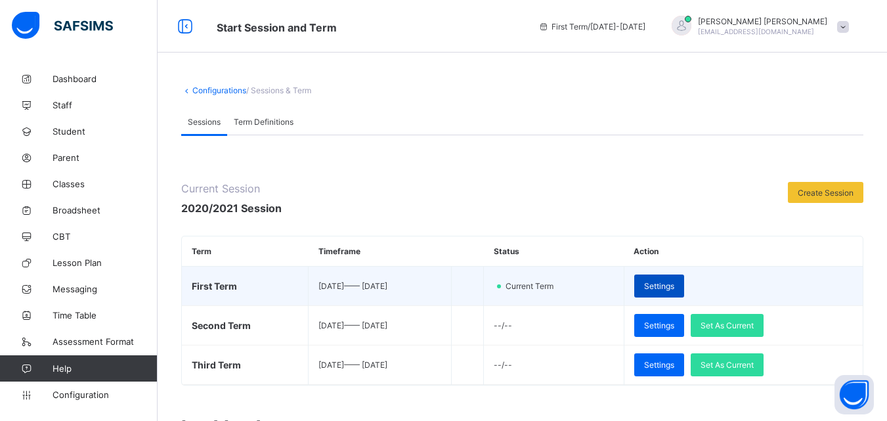
click at [684, 292] on div "Settings" at bounding box center [660, 286] width 50 height 23
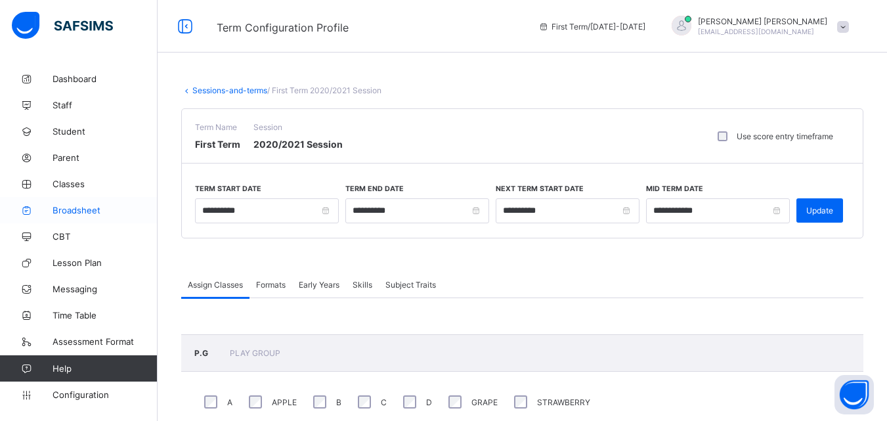
click at [95, 212] on span "Broadsheet" at bounding box center [105, 210] width 105 height 11
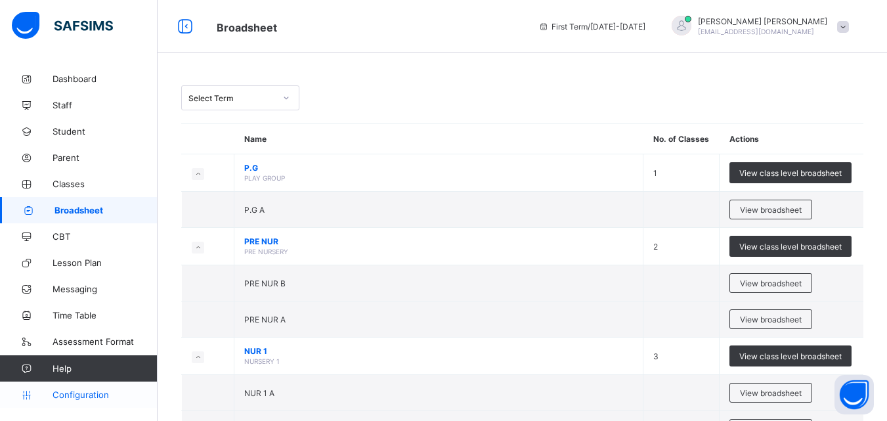
click at [92, 407] on link "Configuration" at bounding box center [78, 395] width 157 height 26
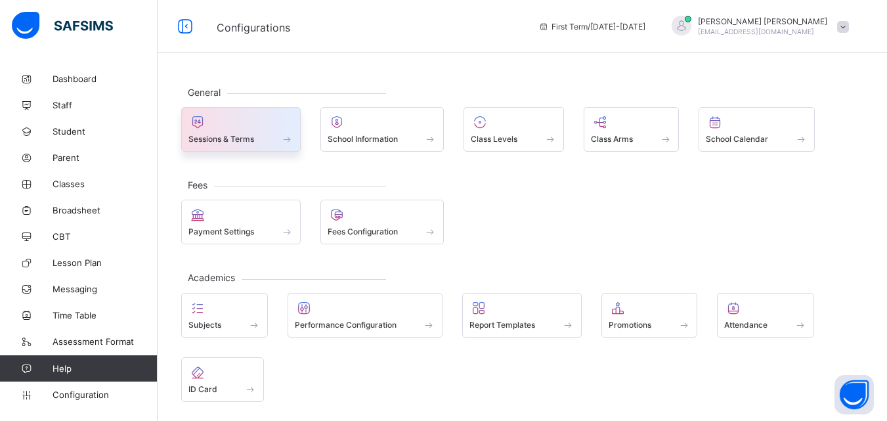
click at [277, 127] on div at bounding box center [241, 122] width 105 height 16
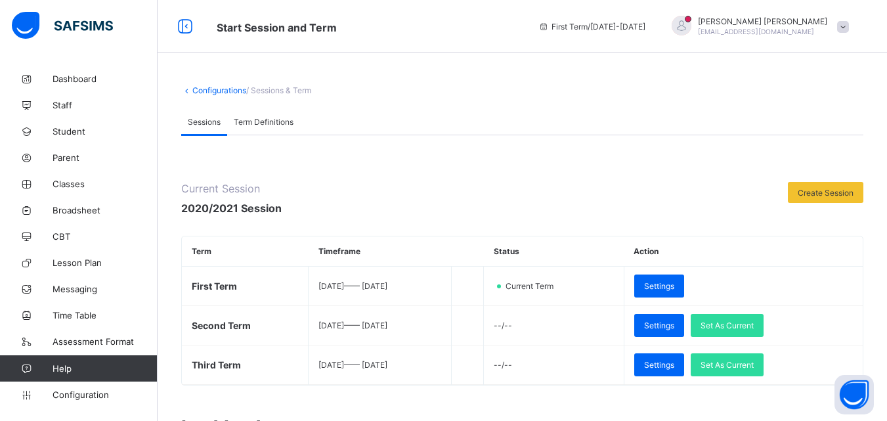
drag, startPoint x: 897, startPoint y: 91, endPoint x: 673, endPoint y: 91, distance: 224.0
click at [673, 91] on div "Configurations / Sessions & Term" at bounding box center [522, 90] width 682 height 10
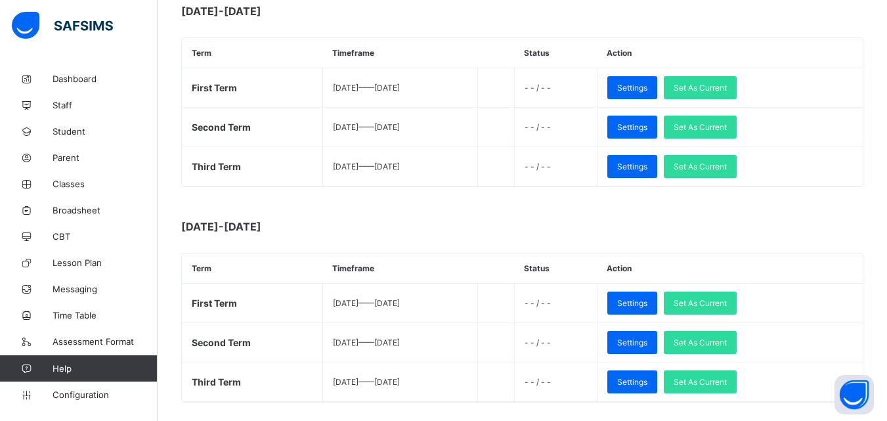
scroll to position [857, 0]
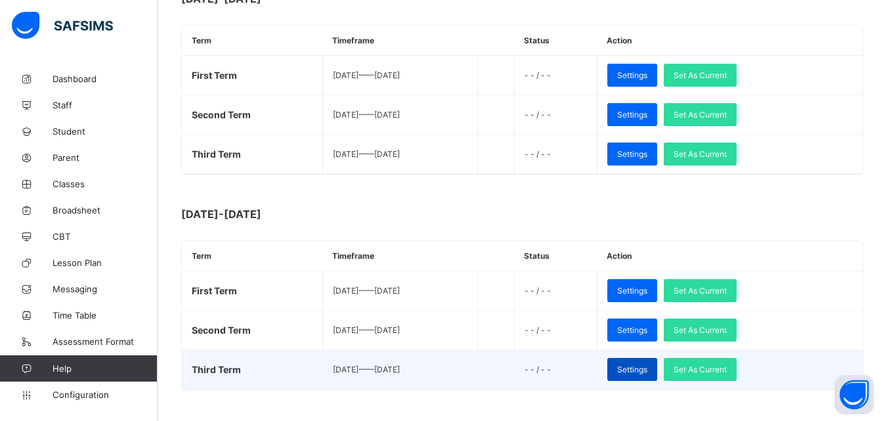
click at [658, 376] on div "Settings" at bounding box center [633, 369] width 50 height 23
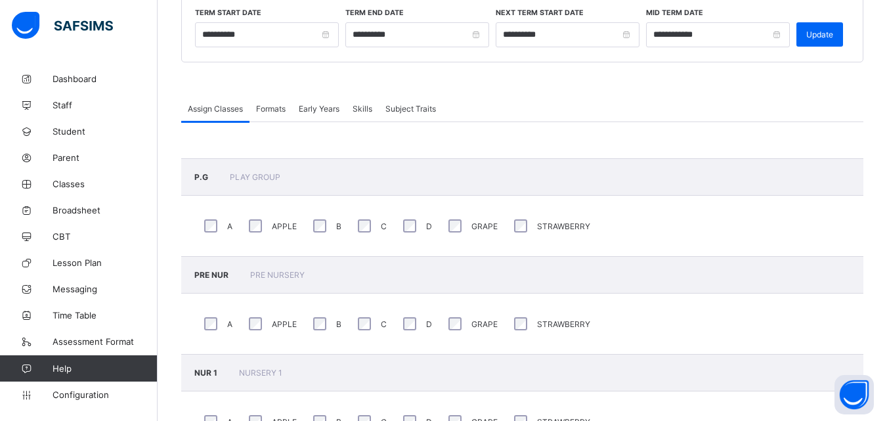
scroll to position [857, 0]
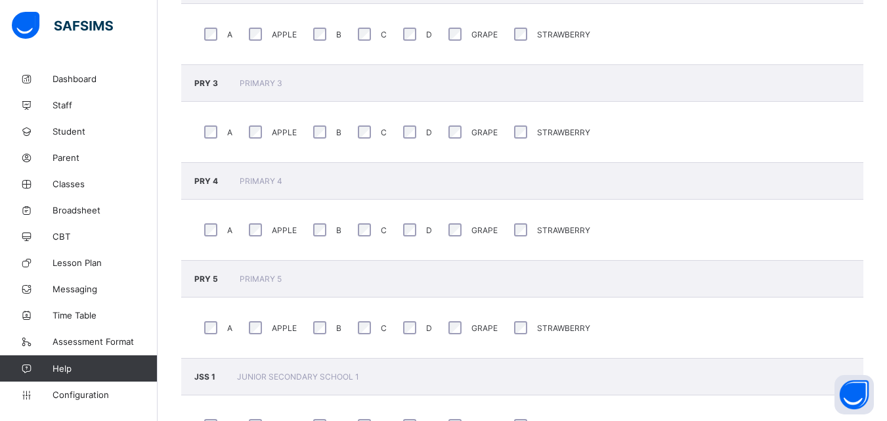
drag, startPoint x: 897, startPoint y: 230, endPoint x: 815, endPoint y: 20, distance: 224.8
click at [815, 20] on div "A APPLE B C D GRAPE STRAWBERRY" at bounding box center [522, 34] width 682 height 60
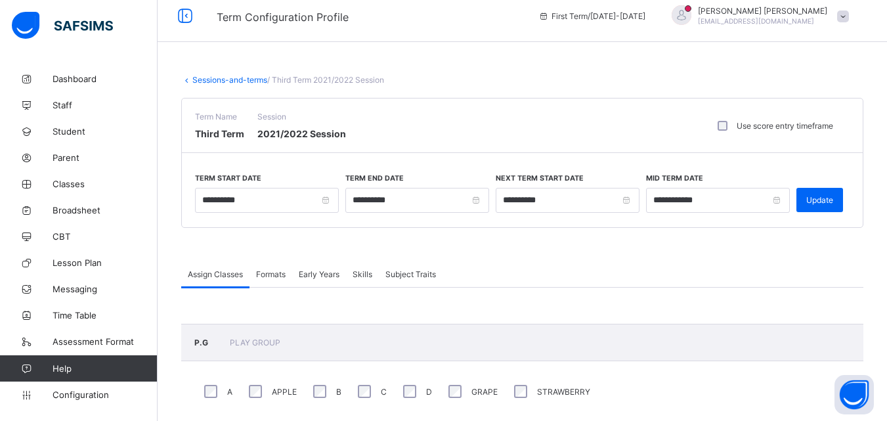
scroll to position [5, 0]
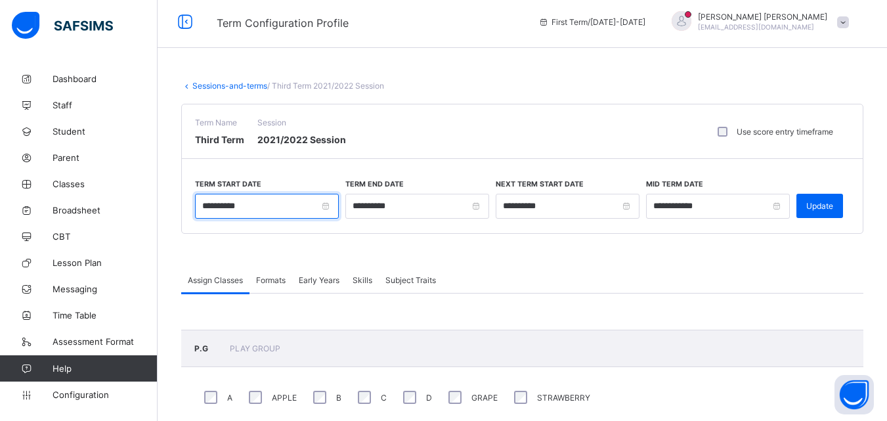
click at [329, 206] on input "**********" at bounding box center [267, 206] width 144 height 25
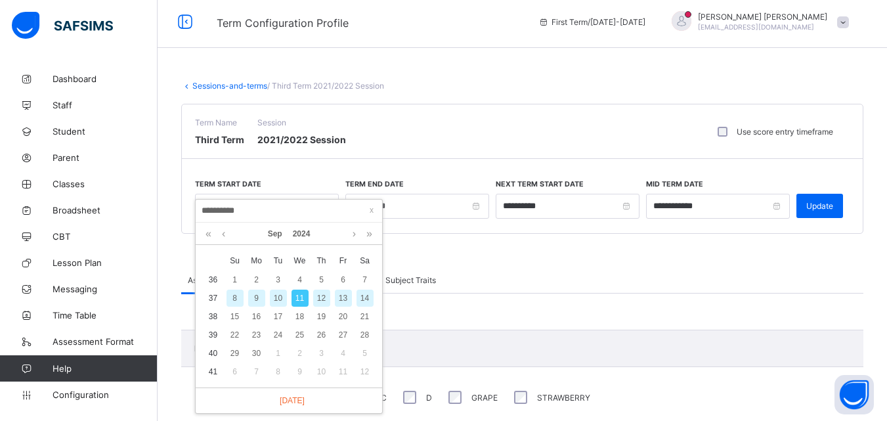
type input "*********"
type input "**********"
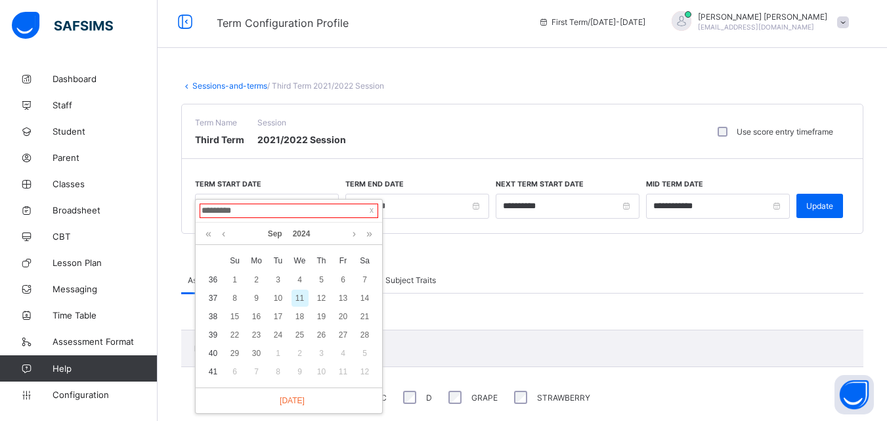
type input "**********"
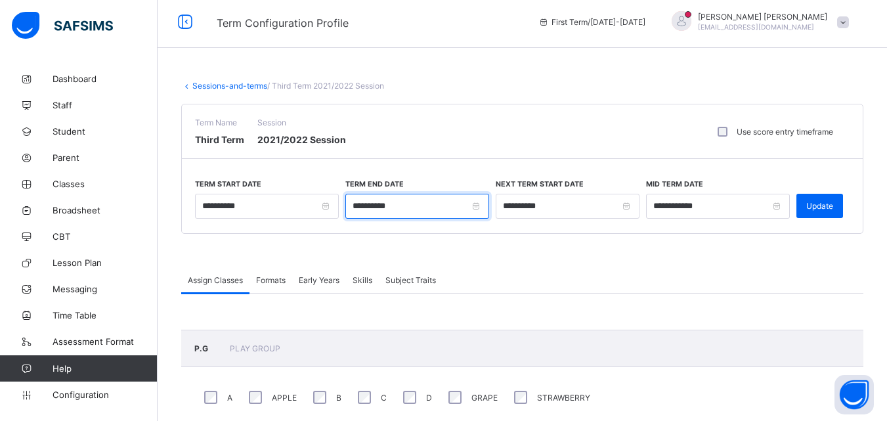
click at [406, 207] on input "**********" at bounding box center [418, 206] width 144 height 25
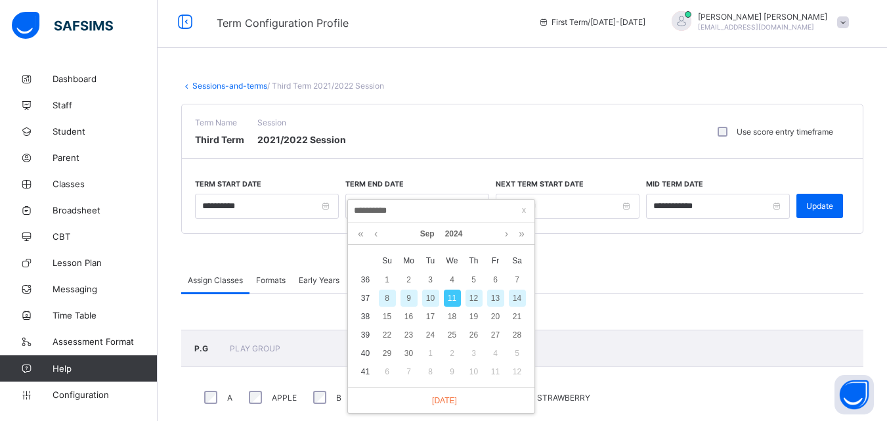
type input "*********"
type input "**********"
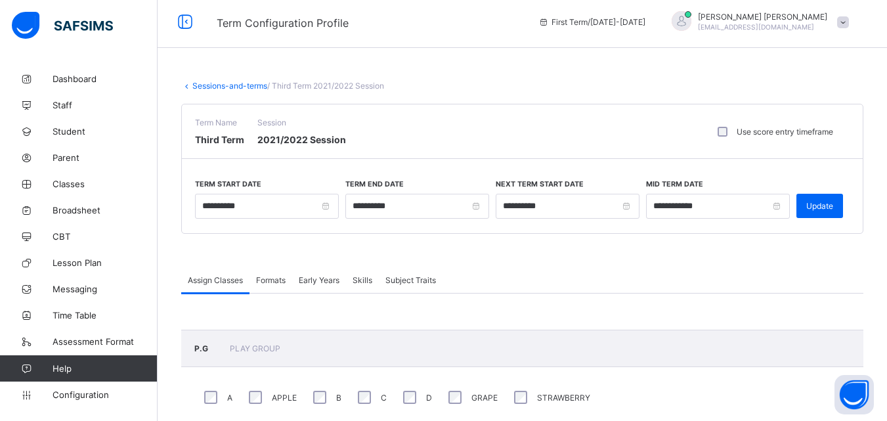
click at [577, 247] on span at bounding box center [522, 250] width 682 height 33
click at [602, 209] on input "**********" at bounding box center [568, 206] width 144 height 25
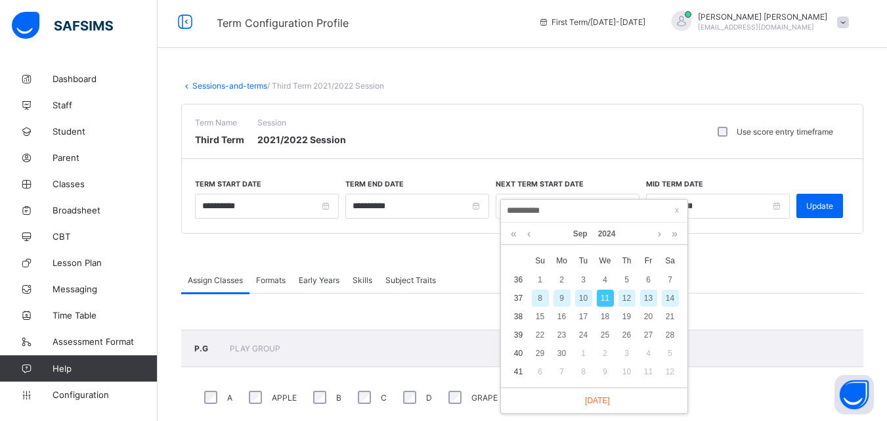
type input "*********"
type input "**********"
click at [715, 220] on div "**********" at bounding box center [718, 206] width 144 height 55
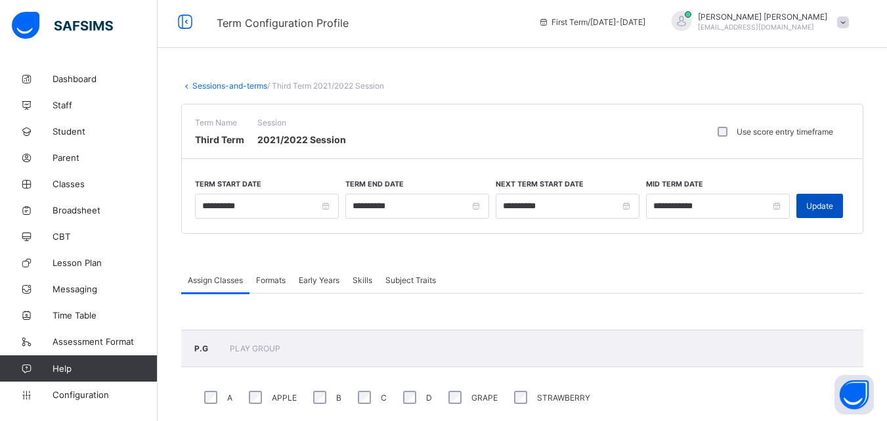
click at [822, 200] on div "Update" at bounding box center [820, 206] width 47 height 24
click at [95, 210] on span "Broadsheet" at bounding box center [105, 210] width 105 height 11
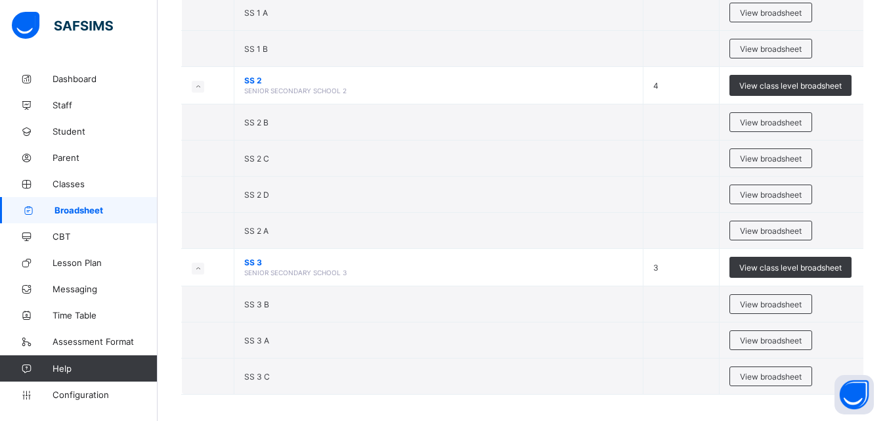
scroll to position [1591, 0]
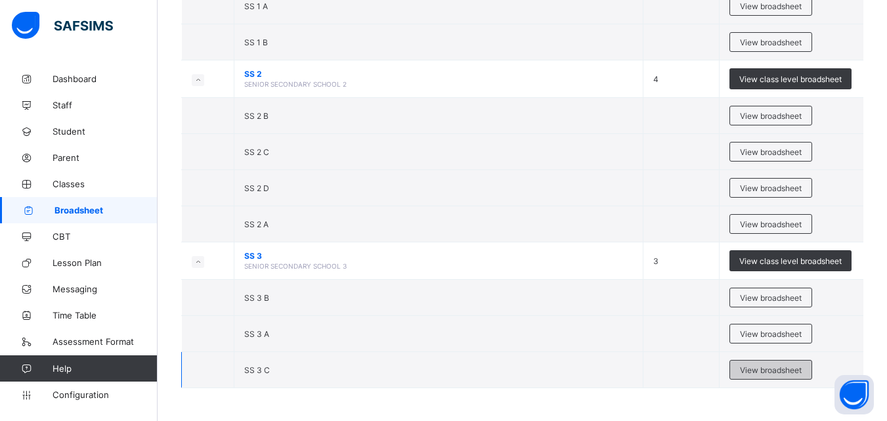
click at [813, 372] on div "View broadsheet" at bounding box center [771, 370] width 83 height 20
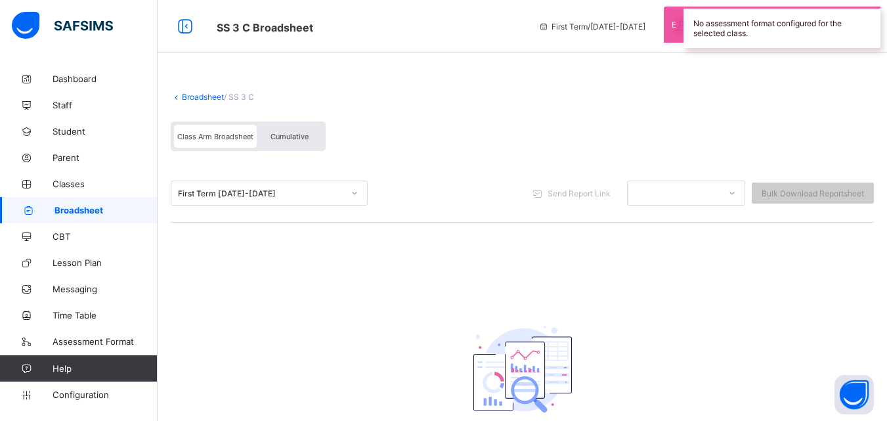
click at [321, 187] on div "First Term [DATE]-[DATE]" at bounding box center [256, 193] width 171 height 18
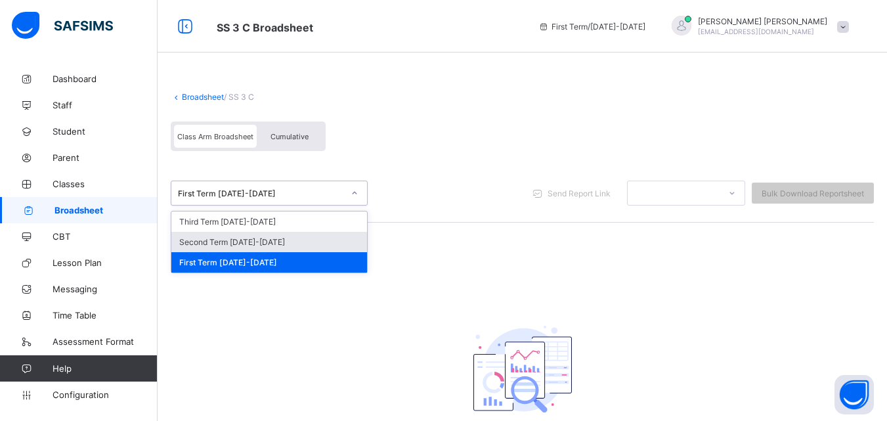
click at [330, 245] on div "Second Term [DATE]-[DATE]" at bounding box center [269, 242] width 196 height 20
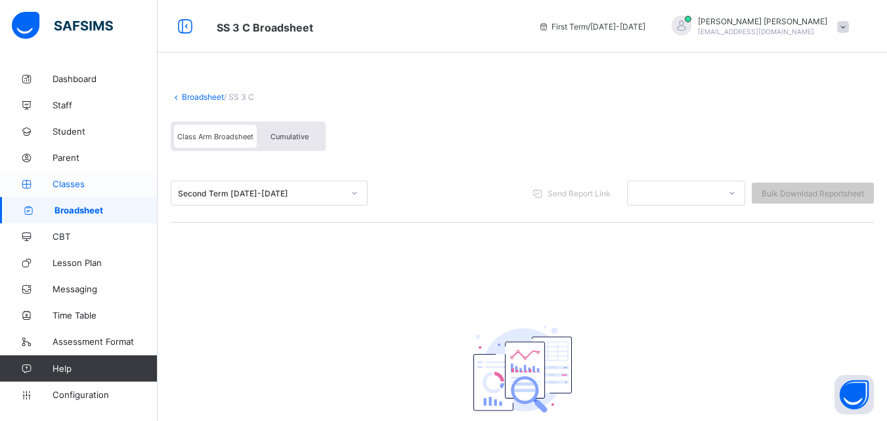
click at [99, 183] on span "Classes" at bounding box center [105, 184] width 105 height 11
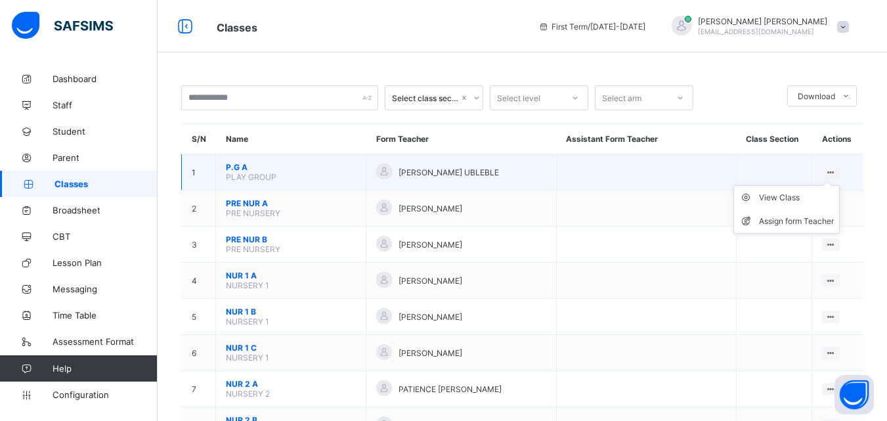
click at [838, 185] on ul "View Class Assign form Teacher" at bounding box center [787, 209] width 106 height 49
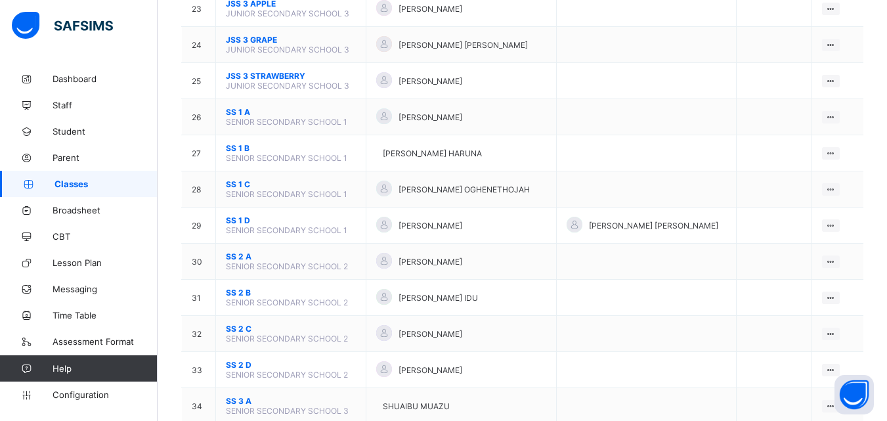
scroll to position [956, 0]
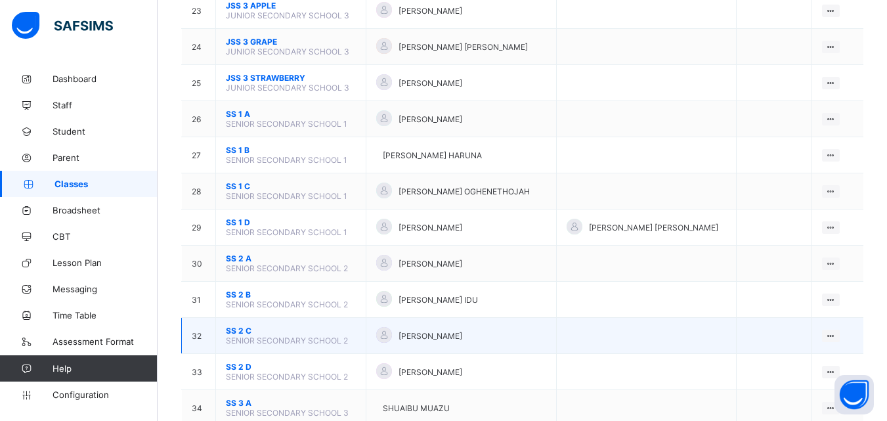
click at [305, 328] on span "SS 2 C" at bounding box center [291, 331] width 130 height 10
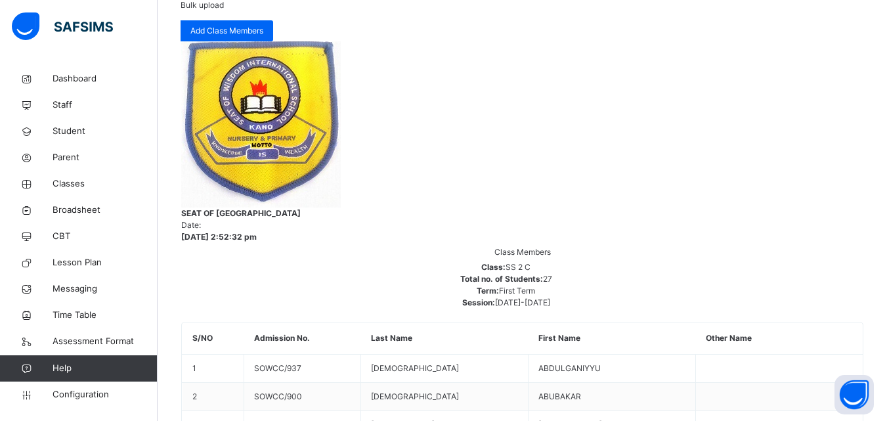
scroll to position [198, 0]
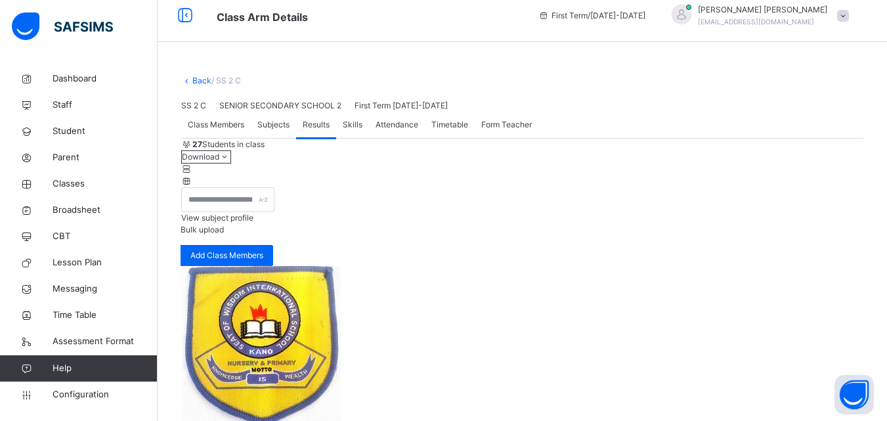
scroll to position [0, 0]
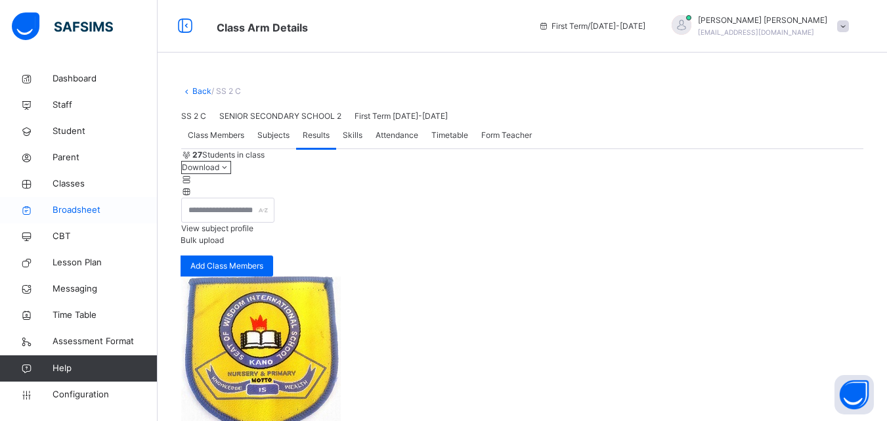
click at [103, 206] on span "Broadsheet" at bounding box center [105, 210] width 105 height 13
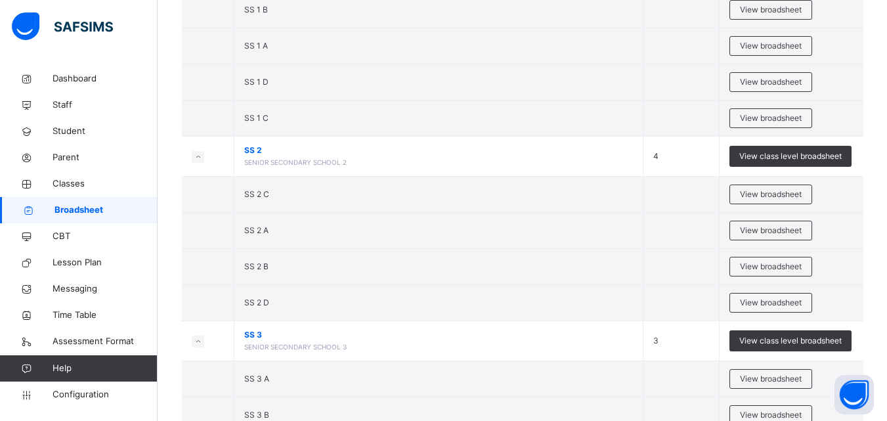
scroll to position [1559, 0]
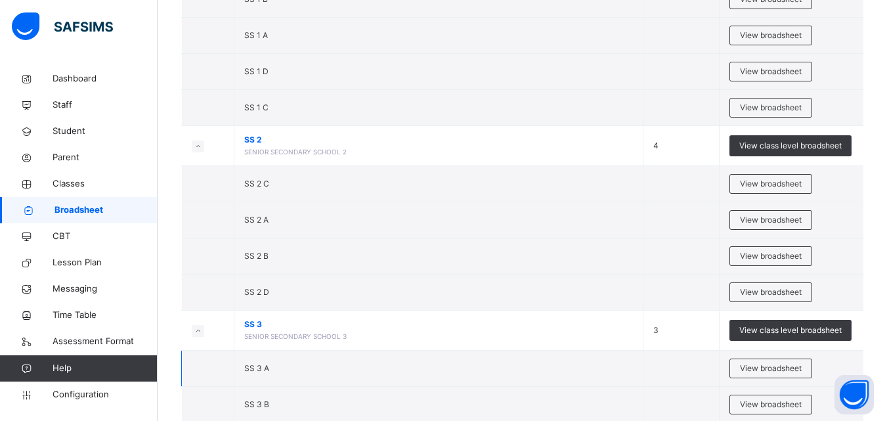
click at [795, 381] on td "View broadsheet" at bounding box center [792, 369] width 144 height 36
click at [788, 373] on span "View broadsheet" at bounding box center [771, 369] width 62 height 12
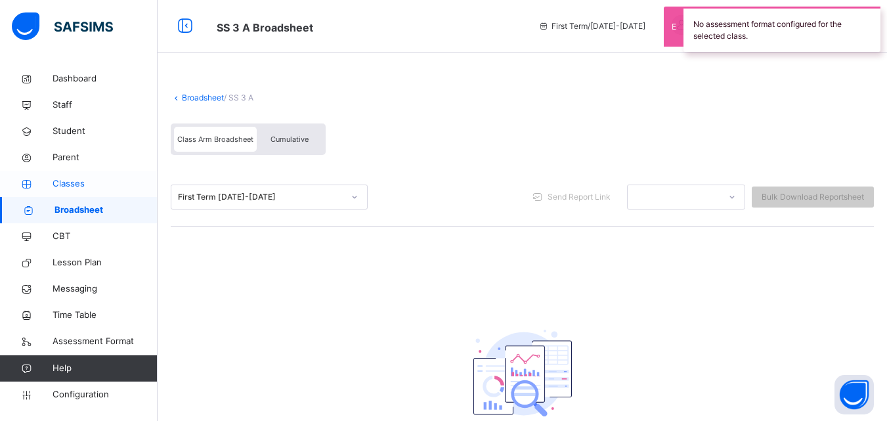
click at [89, 186] on span "Classes" at bounding box center [105, 183] width 105 height 13
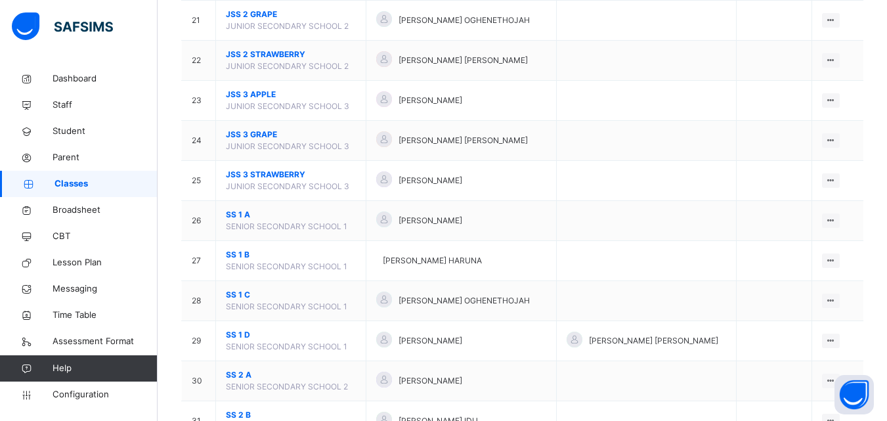
scroll to position [962, 0]
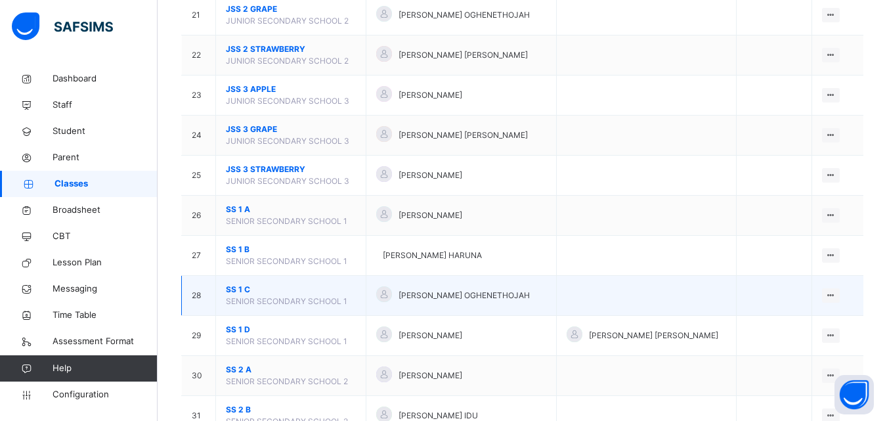
click at [296, 296] on td "SS 1 C SENIOR SECONDARY SCHOOL 1" at bounding box center [291, 296] width 150 height 40
click at [345, 291] on span "SS 1 C" at bounding box center [291, 290] width 130 height 12
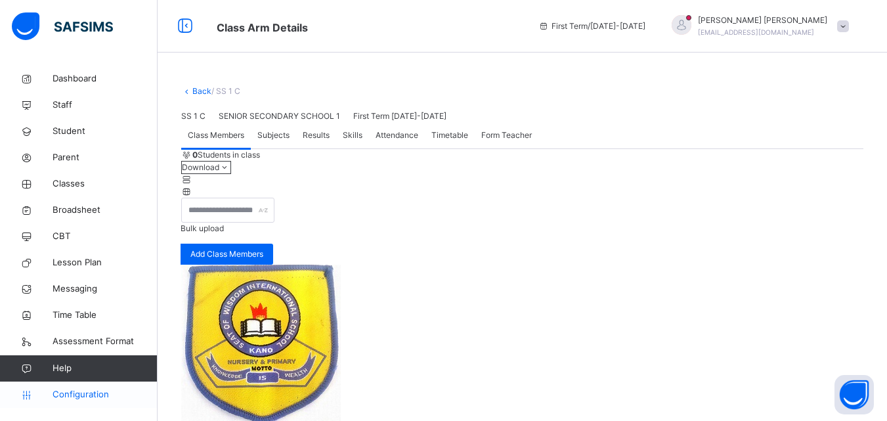
click at [62, 392] on span "Configuration" at bounding box center [105, 394] width 104 height 13
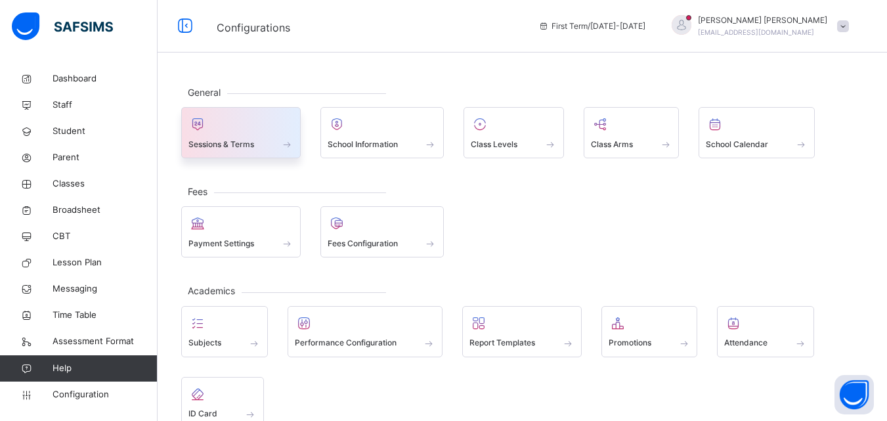
click at [284, 127] on div at bounding box center [241, 124] width 105 height 20
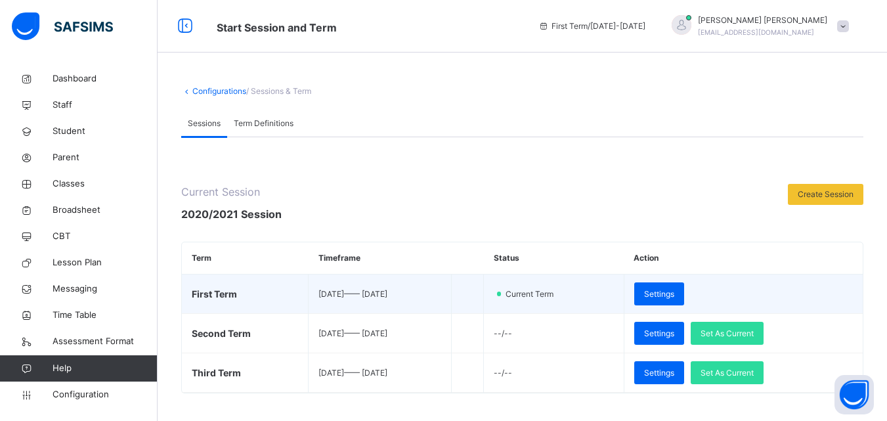
click at [562, 289] on span "Current Term" at bounding box center [532, 294] width 57 height 12
click at [675, 292] on span "Settings" at bounding box center [659, 294] width 30 height 12
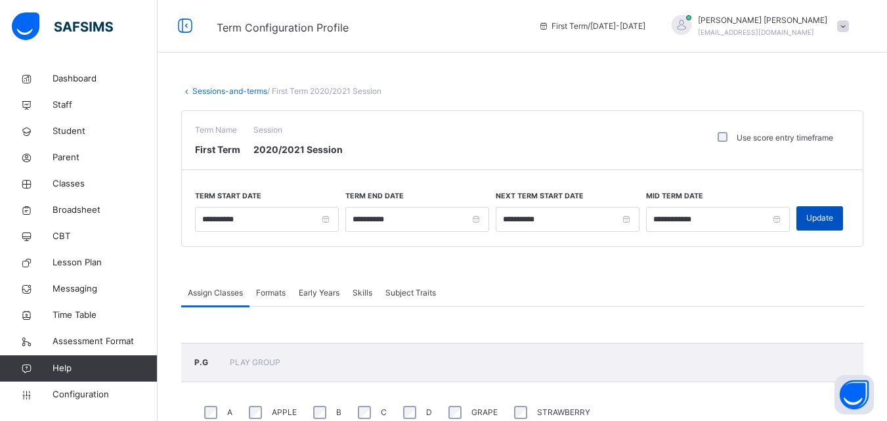
click at [827, 210] on div "Update" at bounding box center [820, 218] width 47 height 24
click at [843, 226] on div "Update" at bounding box center [820, 218] width 47 height 24
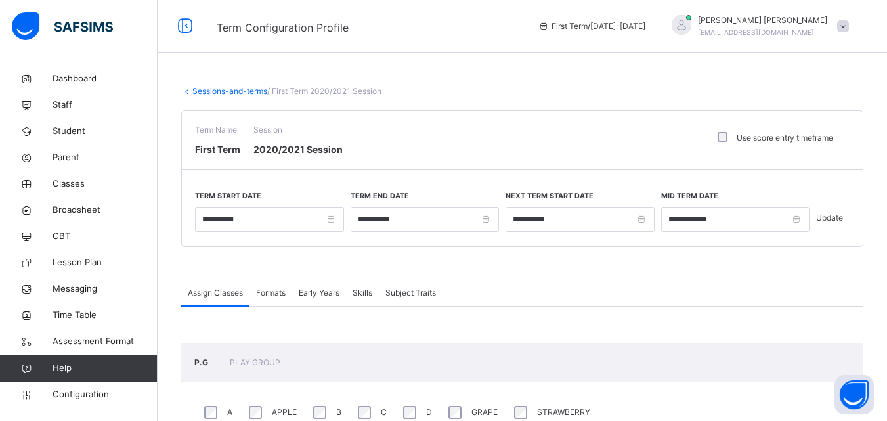
click at [843, 224] on div "Update" at bounding box center [829, 218] width 27 height 12
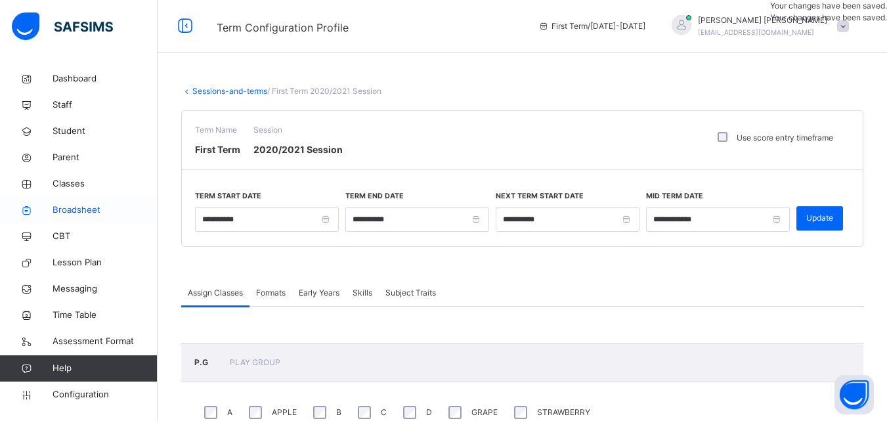
click at [75, 201] on link "Broadsheet" at bounding box center [79, 210] width 158 height 26
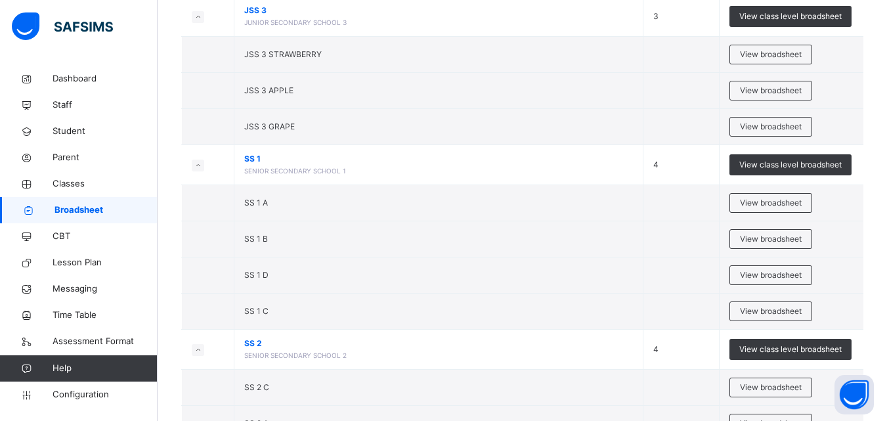
scroll to position [1548, 0]
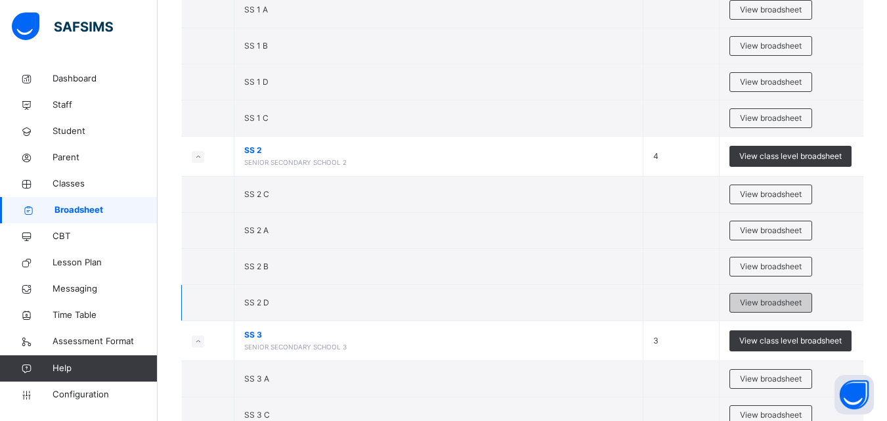
click at [781, 307] on span "View broadsheet" at bounding box center [771, 303] width 62 height 12
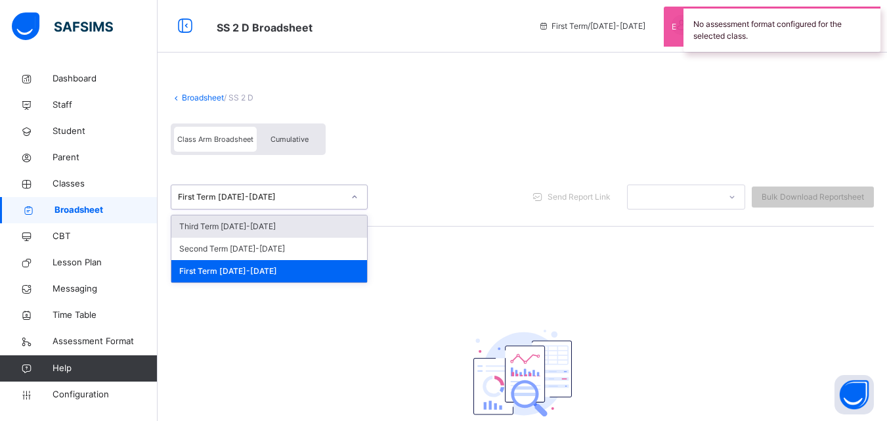
click at [307, 198] on div "First Term [DATE]-[DATE]" at bounding box center [261, 197] width 166 height 12
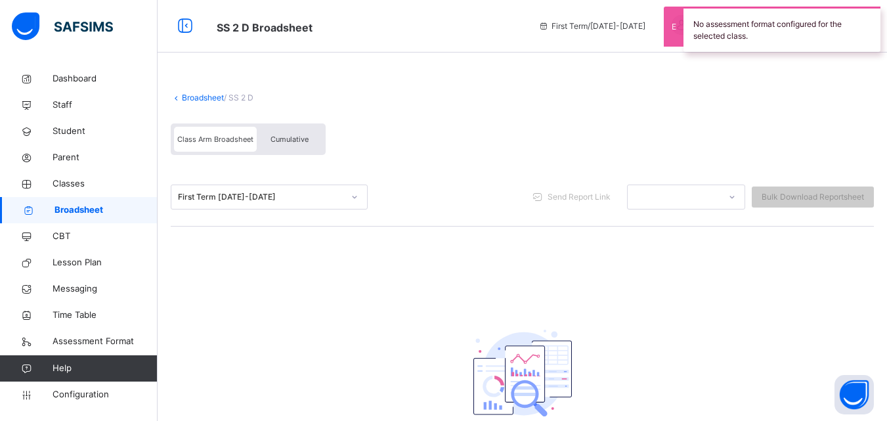
click at [307, 210] on div "First Term [DATE]-[DATE] Send Report Link Bulk Download Reportsheet" at bounding box center [522, 197] width 703 height 58
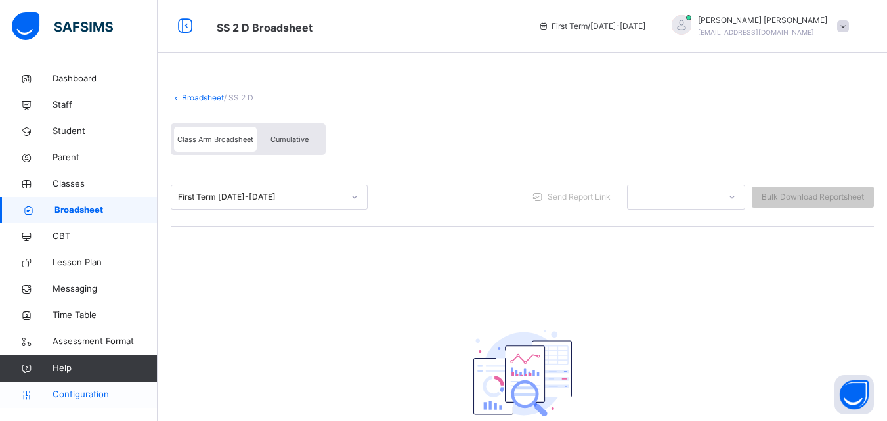
click at [97, 391] on span "Configuration" at bounding box center [105, 394] width 104 height 13
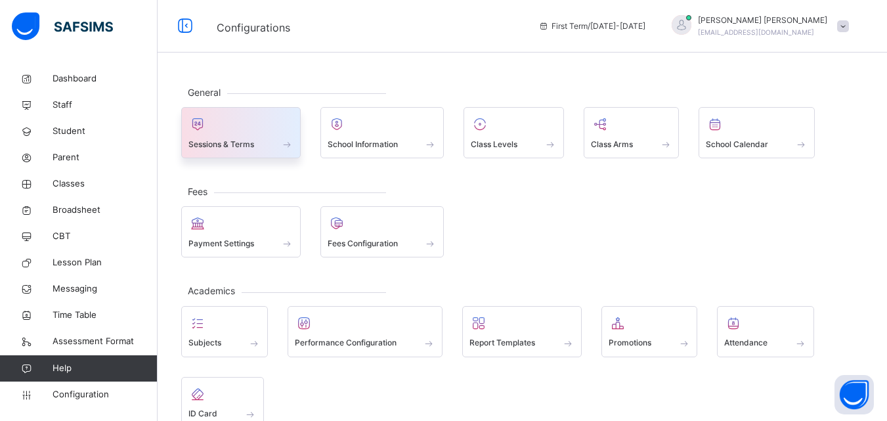
click at [277, 142] on div "Sessions & Terms" at bounding box center [241, 144] width 105 height 14
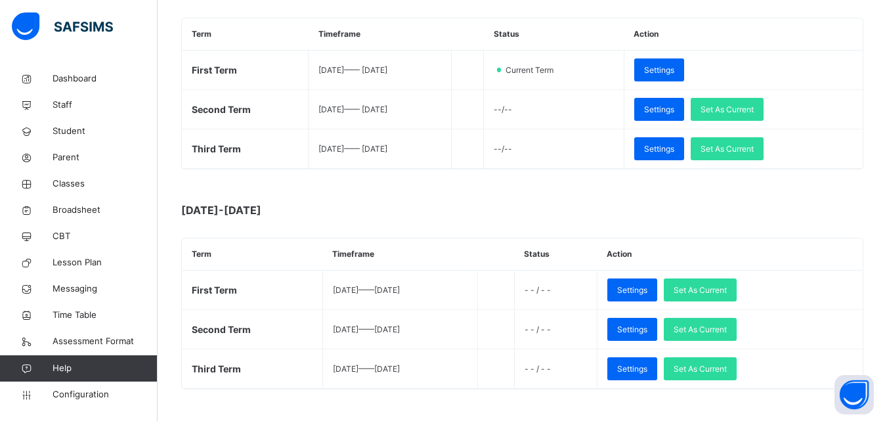
scroll to position [227, 0]
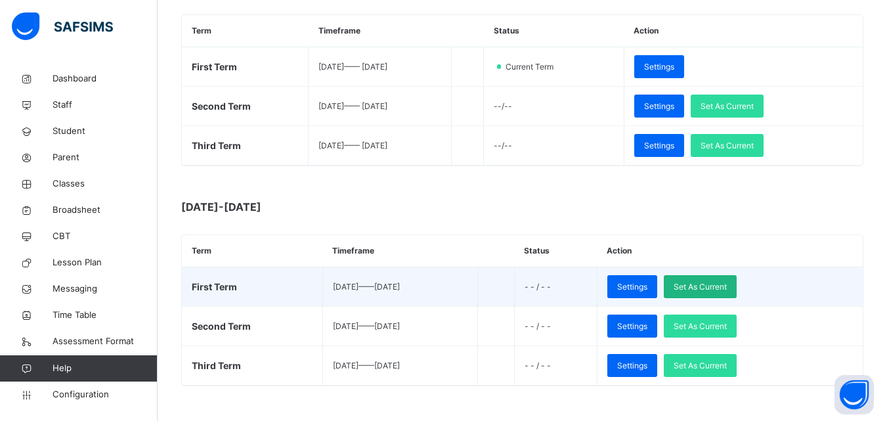
click at [727, 284] on span "Set As Current" at bounding box center [700, 287] width 53 height 12
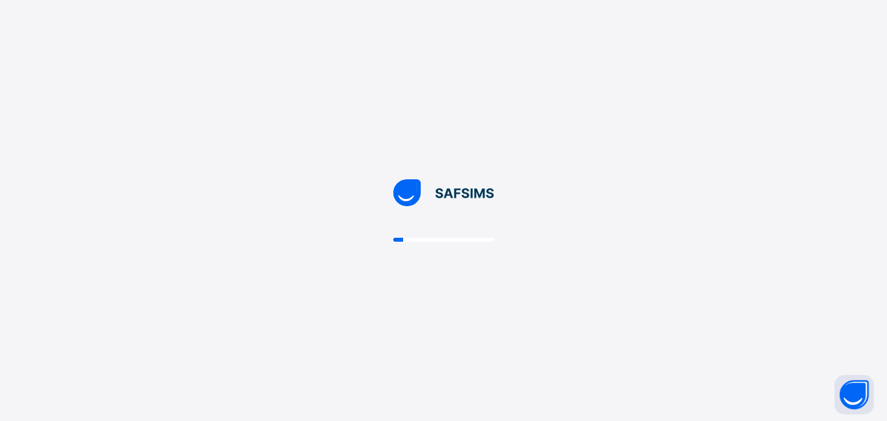
scroll to position [0, 0]
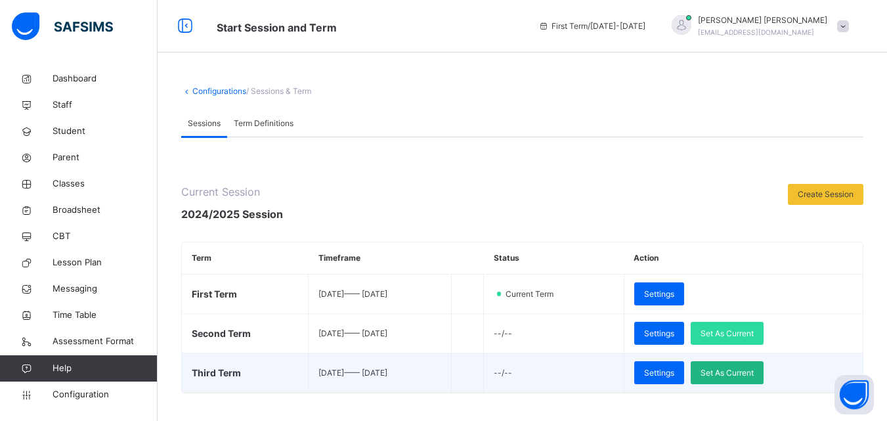
click at [732, 368] on span "Set As Current" at bounding box center [727, 373] width 53 height 12
